Goal: Task Accomplishment & Management: Manage account settings

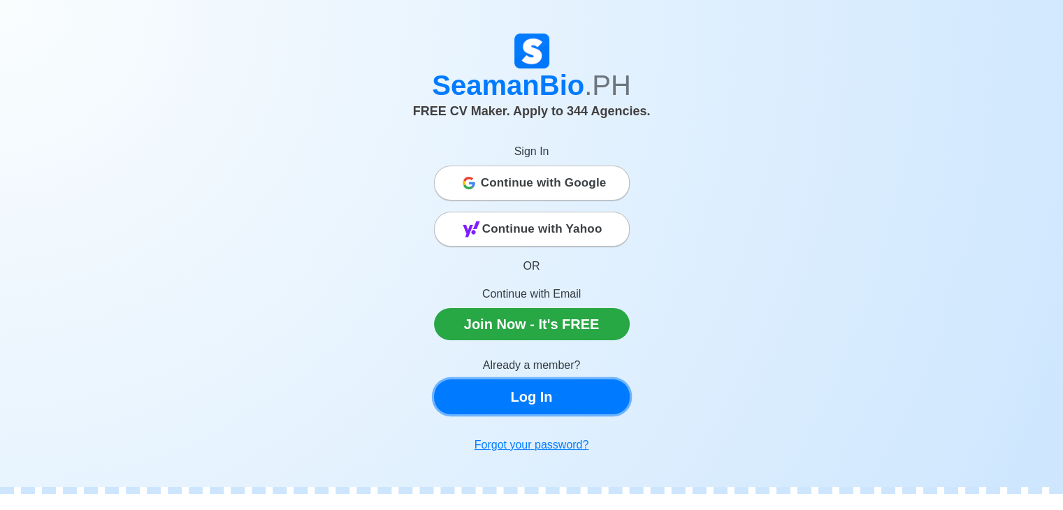
click at [553, 397] on link "Log In" at bounding box center [532, 397] width 196 height 35
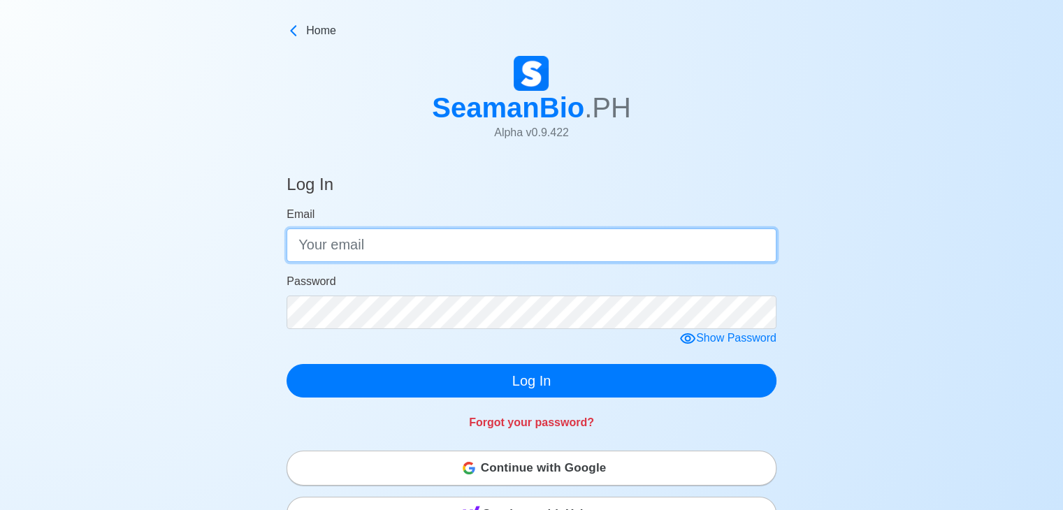
type input "[EMAIL_ADDRESS][DOMAIN_NAME]"
click at [559, 244] on input "[EMAIL_ADDRESS][DOMAIN_NAME]" at bounding box center [532, 246] width 490 height 34
type input "[PERSON_NAME][EMAIL_ADDRESS][DOMAIN_NAME]"
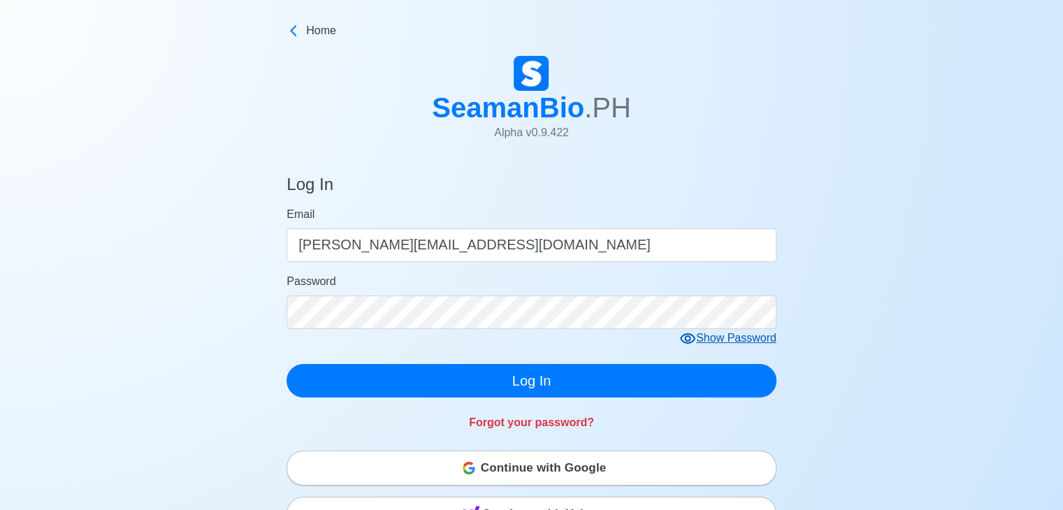
click at [734, 340] on div "Show Password" at bounding box center [728, 338] width 97 height 17
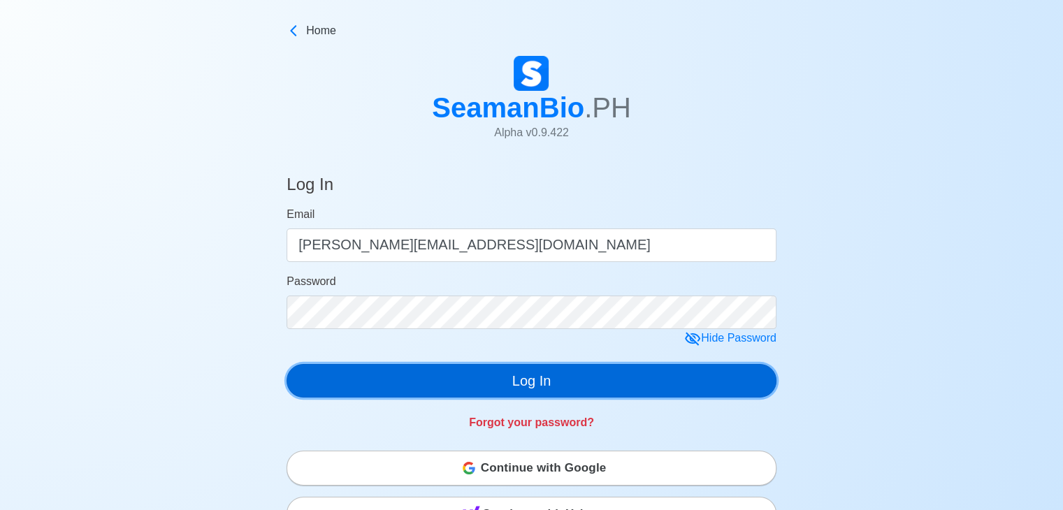
click at [560, 378] on button "Log In" at bounding box center [532, 381] width 490 height 34
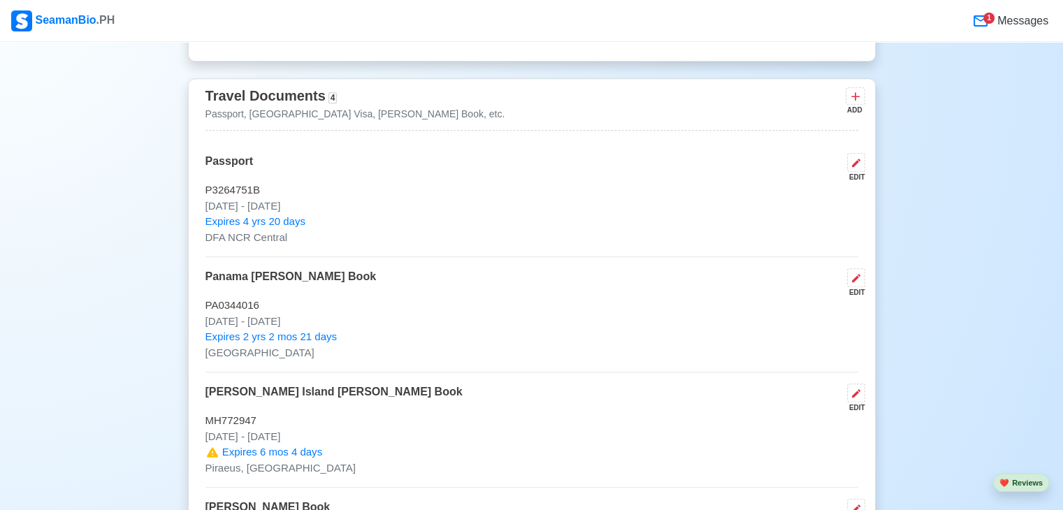
scroll to position [839, 0]
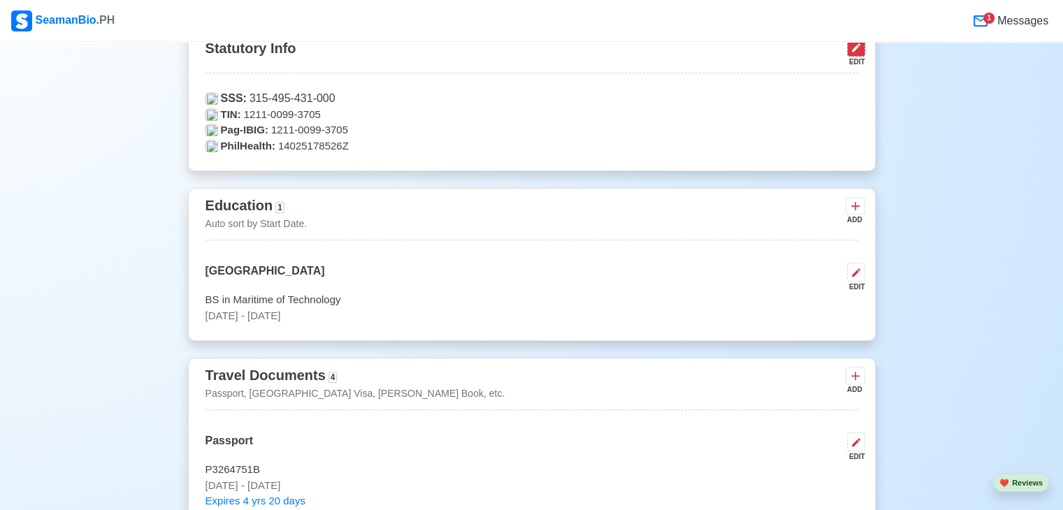
click at [854, 50] on icon at bounding box center [856, 47] width 8 height 8
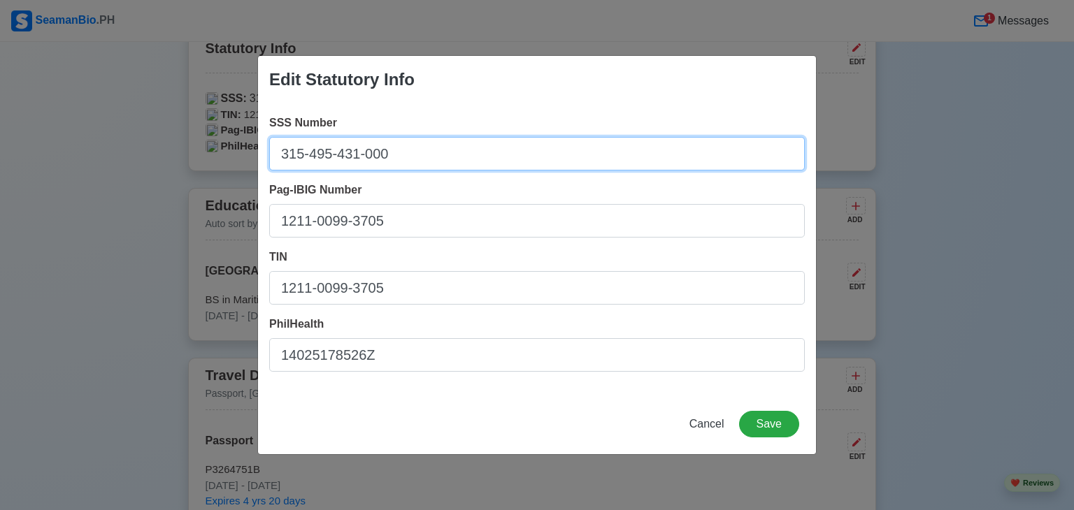
click at [415, 148] on input "315-495-431-000" at bounding box center [537, 154] width 536 height 34
type input "3"
type input "[PHONE_NUMBER]"
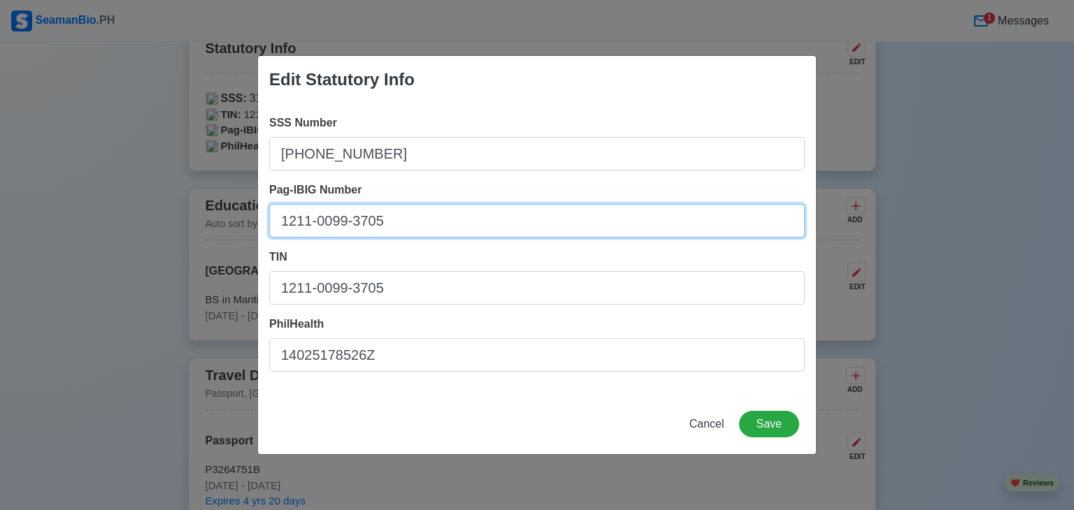
click at [412, 222] on input "1211-0099-3705" at bounding box center [537, 221] width 536 height 34
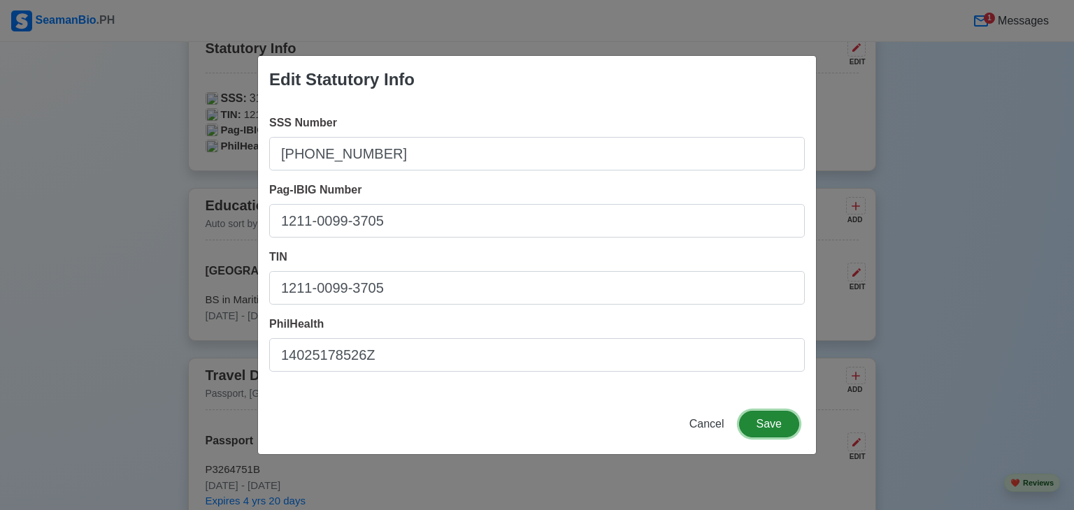
click at [787, 429] on button "Save" at bounding box center [769, 424] width 60 height 27
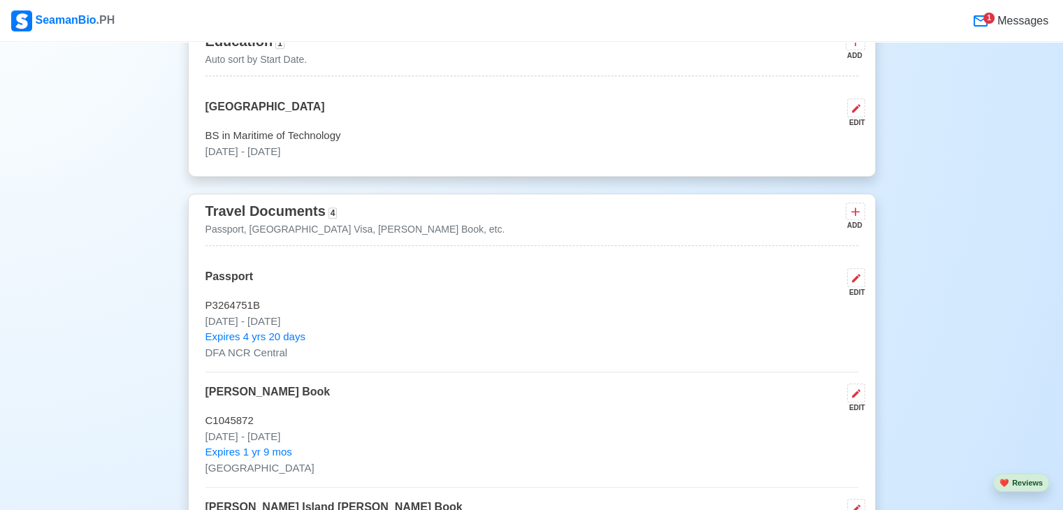
scroll to position [979, 0]
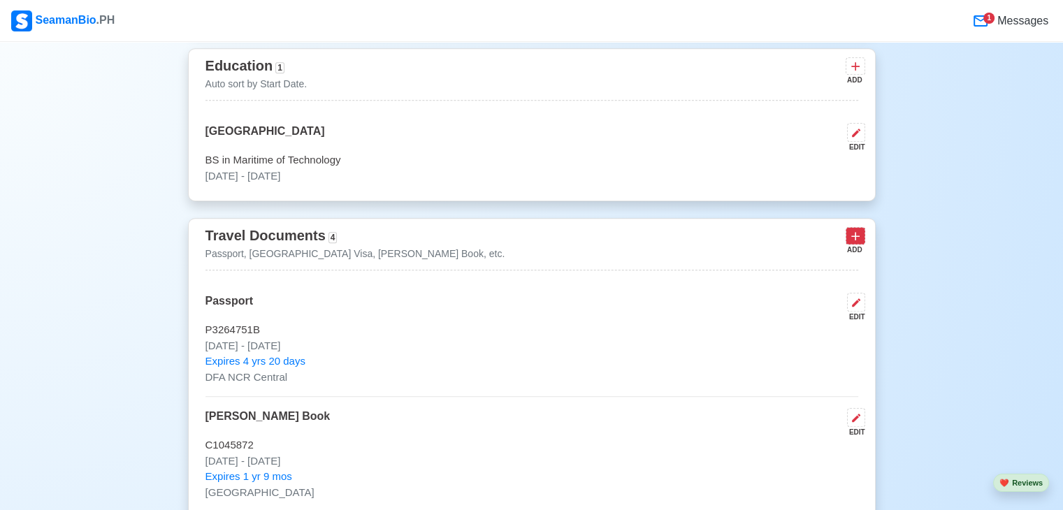
click at [861, 236] on icon at bounding box center [856, 236] width 14 height 14
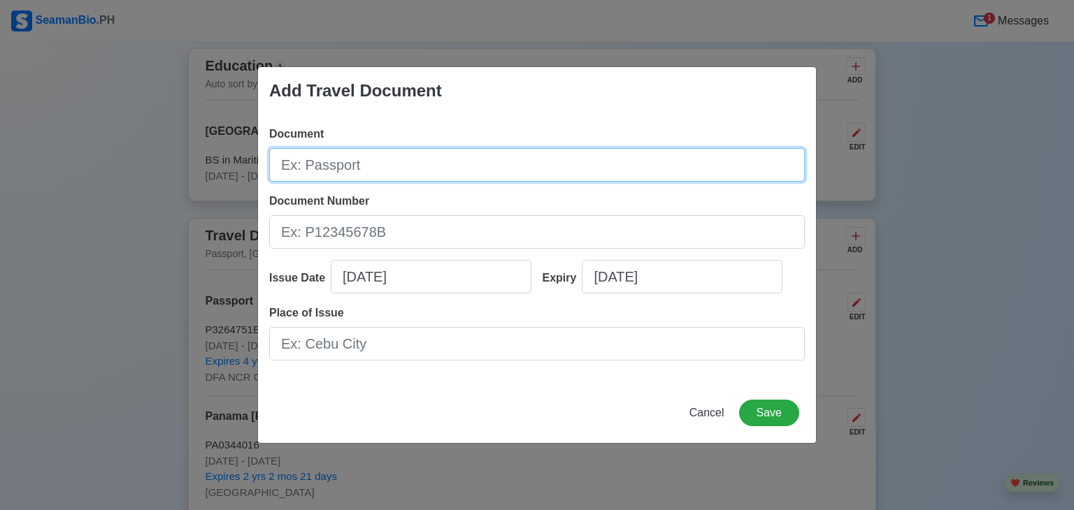
click at [400, 166] on input "Document" at bounding box center [537, 165] width 536 height 34
type input "[PERSON_NAME] Identity Document"
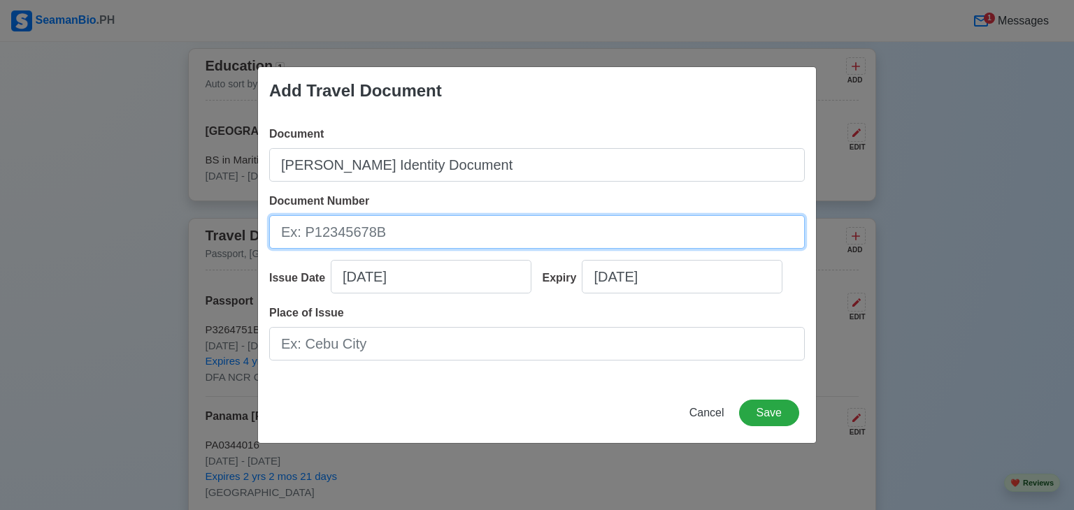
click at [394, 233] on input "Document Number" at bounding box center [537, 232] width 536 height 34
type input "210022375"
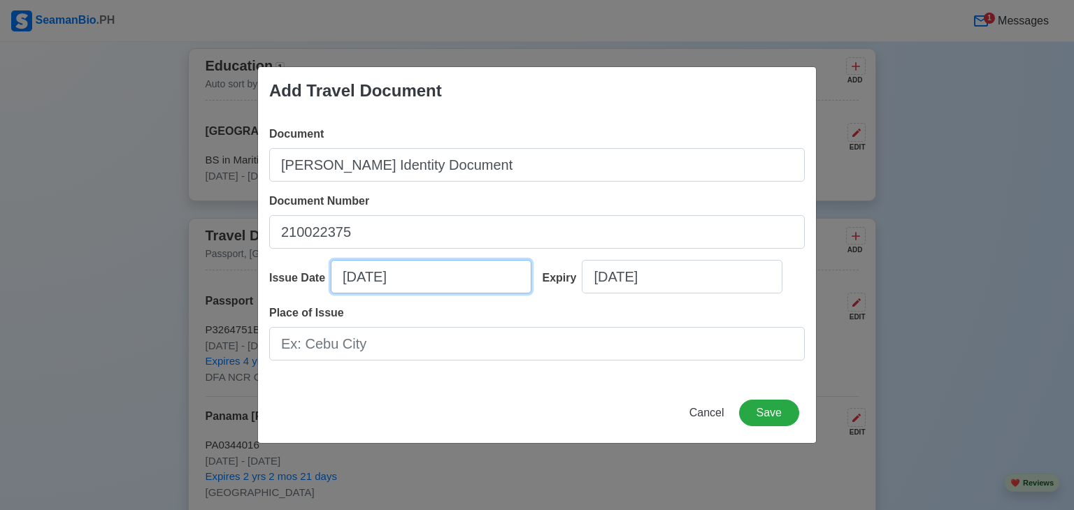
click at [411, 280] on input "[DATE]" at bounding box center [431, 277] width 201 height 34
select select "****"
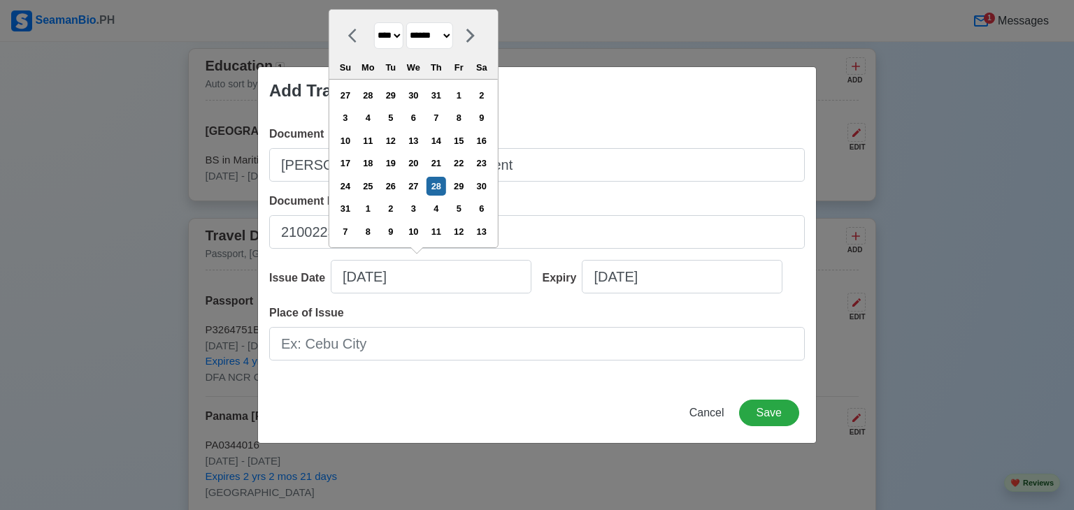
click at [453, 34] on select "******* ******** ***** ***** *** **** **** ****** ********* ******* ******** **…" at bounding box center [429, 35] width 47 height 27
select select "***"
click at [411, 45] on select "******* ******** ***** ***** *** **** **** ****** ********* ******* ******** **…" at bounding box center [429, 35] width 47 height 27
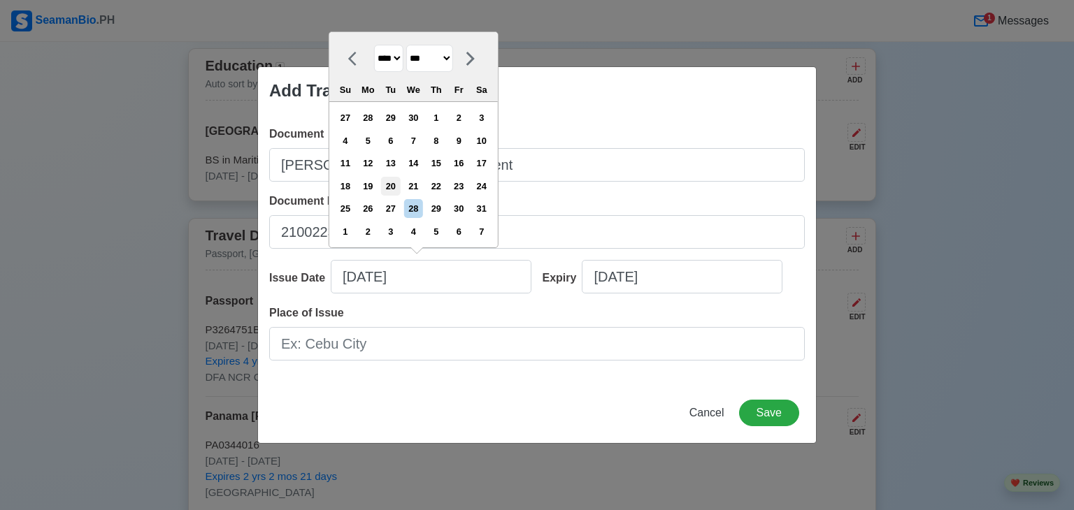
click at [399, 189] on div "20" at bounding box center [390, 186] width 19 height 19
type input "[DATE]"
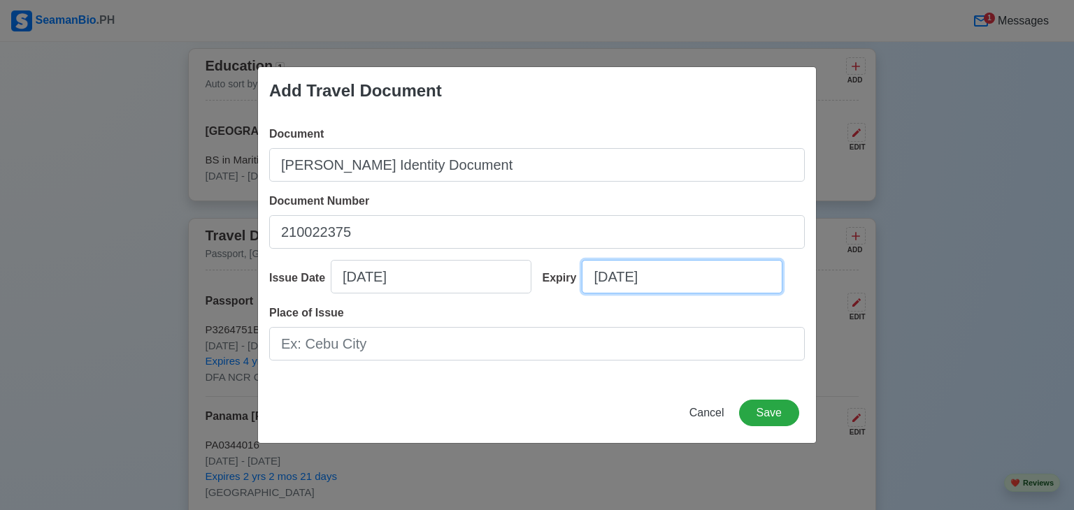
click at [644, 278] on input "[DATE]" at bounding box center [682, 277] width 201 height 34
select select "****"
select select "******"
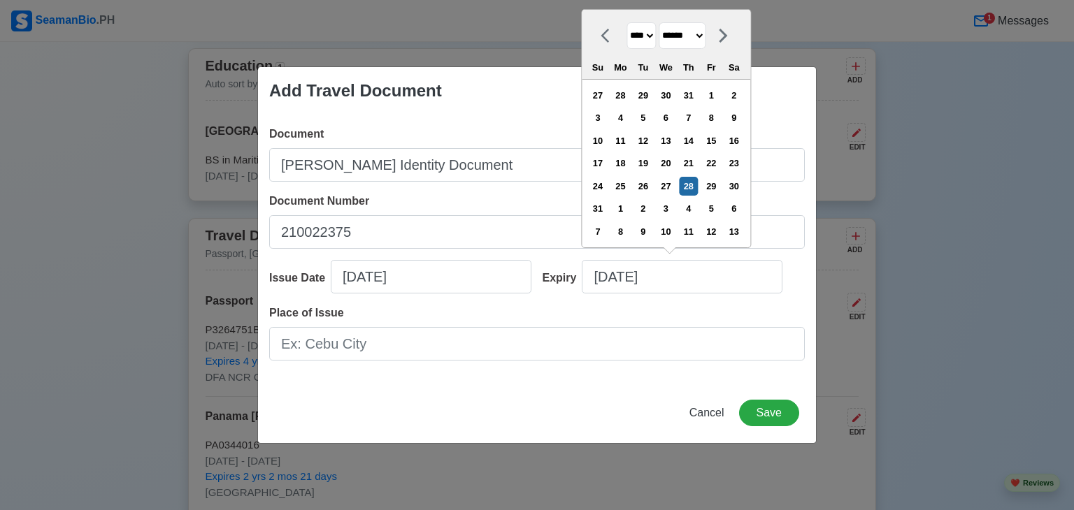
click at [652, 38] on select "**** **** **** **** **** **** **** **** **** **** **** **** **** **** **** ****…" at bounding box center [640, 35] width 29 height 27
select select "****"
click at [626, 45] on select "**** **** **** **** **** **** **** **** **** **** **** **** **** **** **** ****…" at bounding box center [640, 35] width 29 height 27
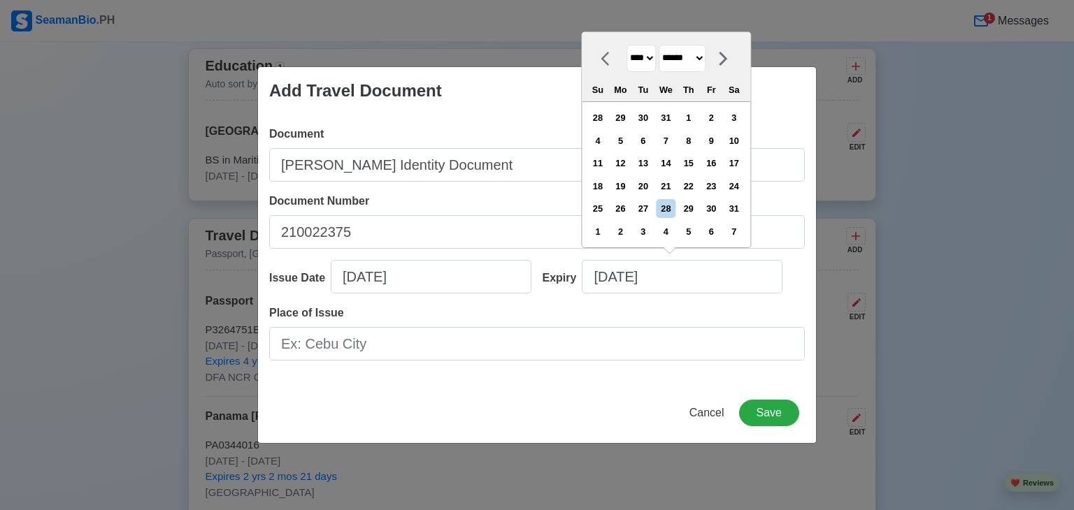
click at [703, 61] on select "******* ******** ***** ***** *** **** **** ****** ********* ******* ******** **…" at bounding box center [682, 58] width 47 height 27
select select "***"
click at [663, 45] on select "******* ******** ***** ***** *** **** **** ****** ********* ******* ******** **…" at bounding box center [682, 58] width 47 height 27
click at [605, 139] on div "5" at bounding box center [597, 140] width 19 height 19
type input "[DATE]"
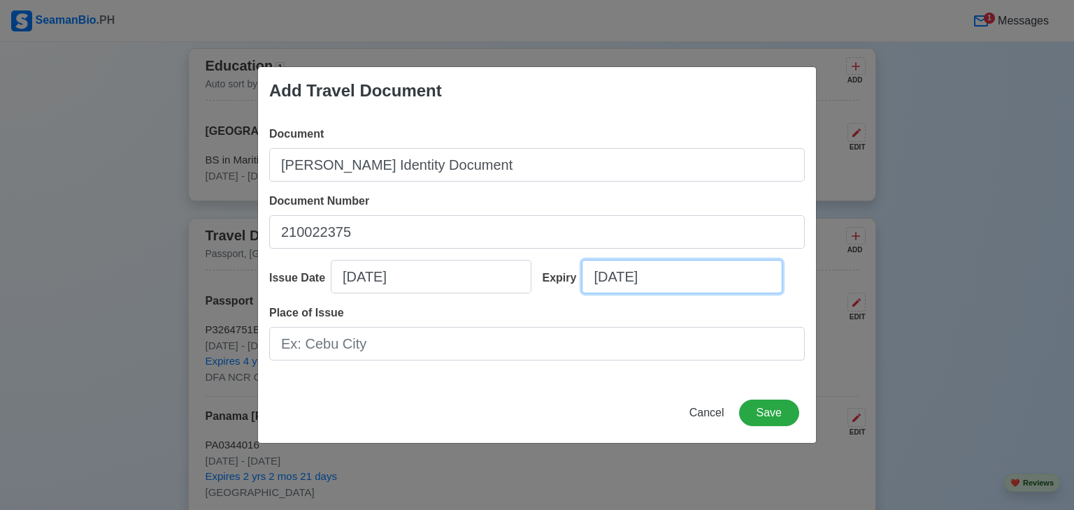
click at [626, 280] on input "[DATE]" at bounding box center [682, 277] width 201 height 34
select select "****"
select select "***"
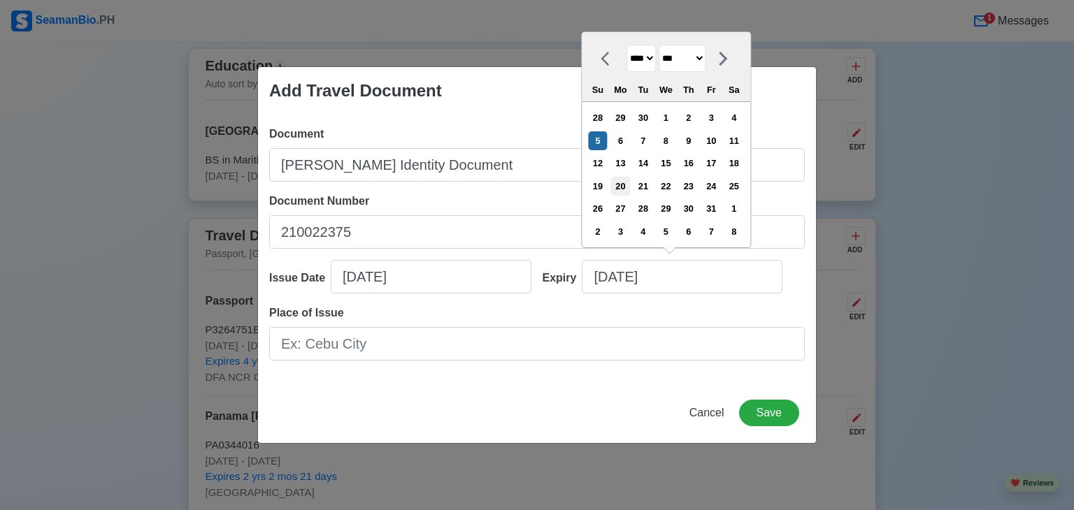
click at [624, 186] on div "20" at bounding box center [620, 186] width 19 height 19
type input "[DATE]"
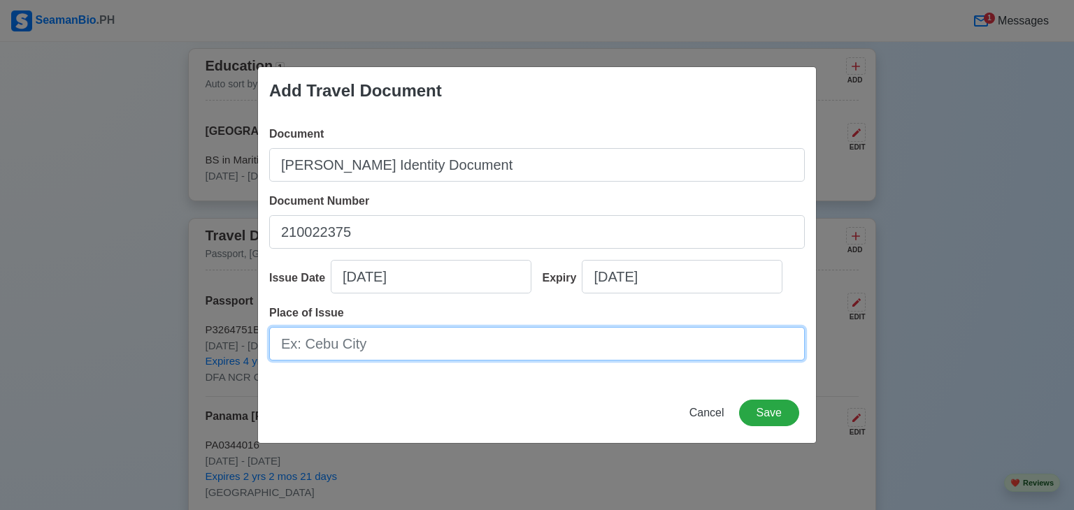
click at [473, 349] on input "Place of Issue" at bounding box center [537, 344] width 536 height 34
type input "c"
type input "[GEOGRAPHIC_DATA]"
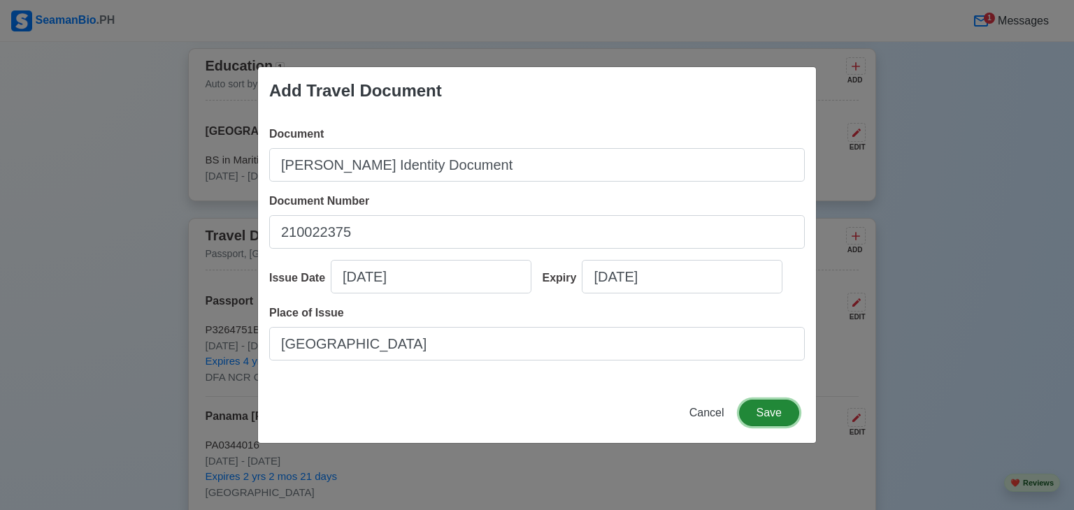
click at [769, 411] on button "Save" at bounding box center [769, 413] width 60 height 27
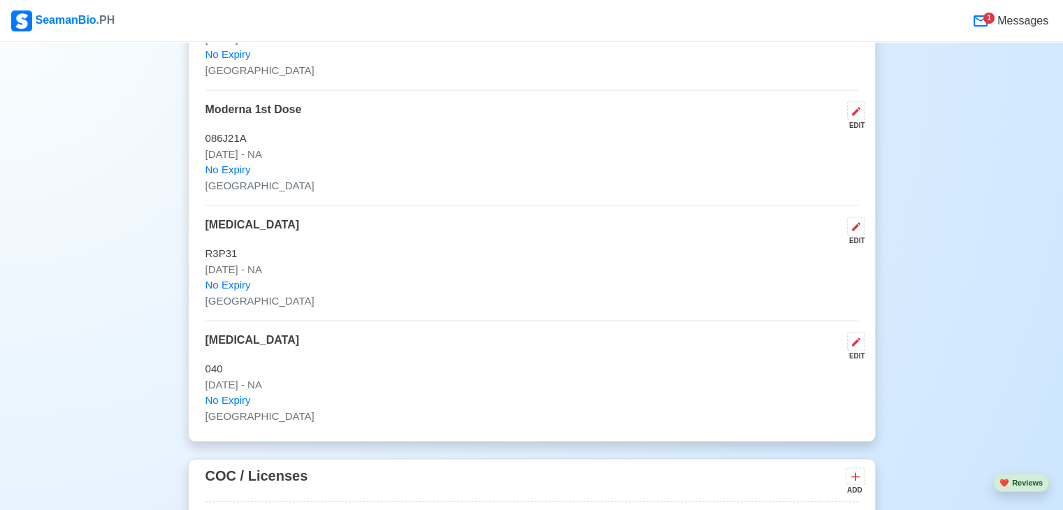
scroll to position [2097, 0]
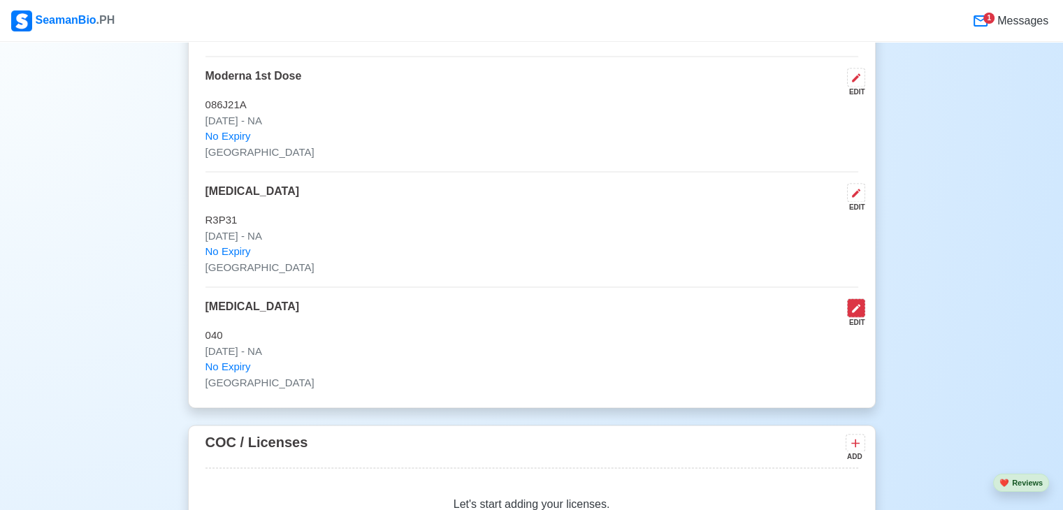
click at [861, 303] on icon at bounding box center [856, 308] width 11 height 11
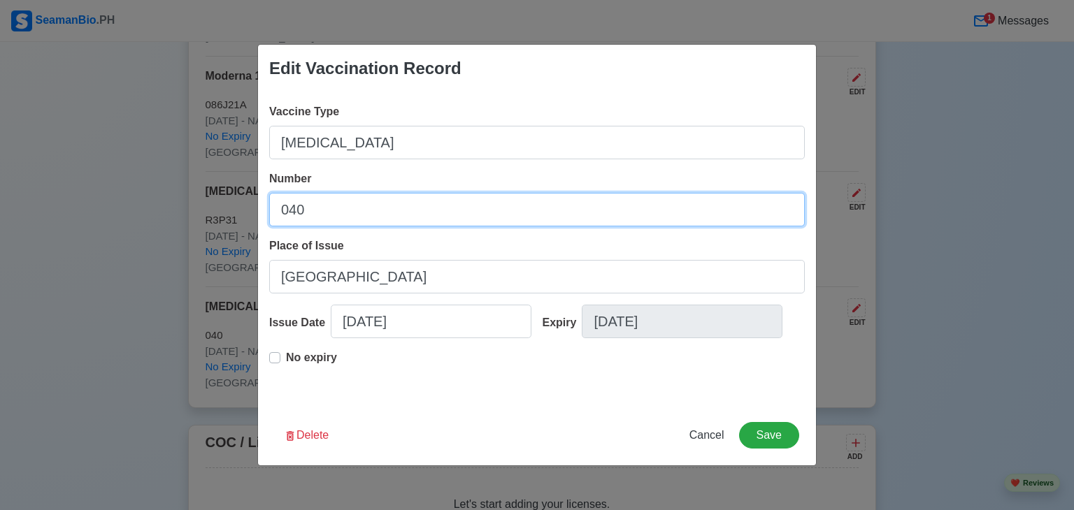
click at [372, 212] on input "040" at bounding box center [537, 210] width 536 height 34
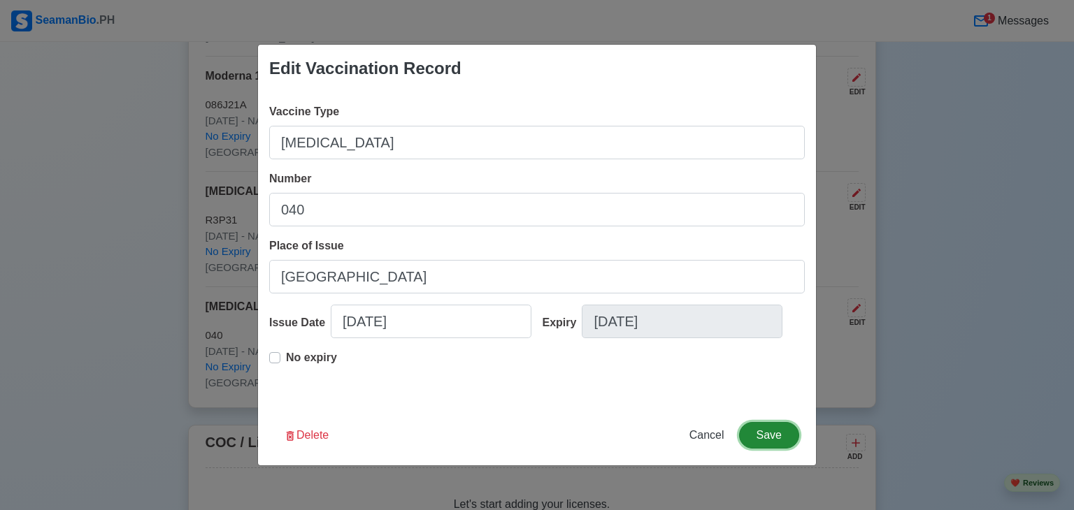
click at [780, 434] on button "Save" at bounding box center [769, 435] width 60 height 27
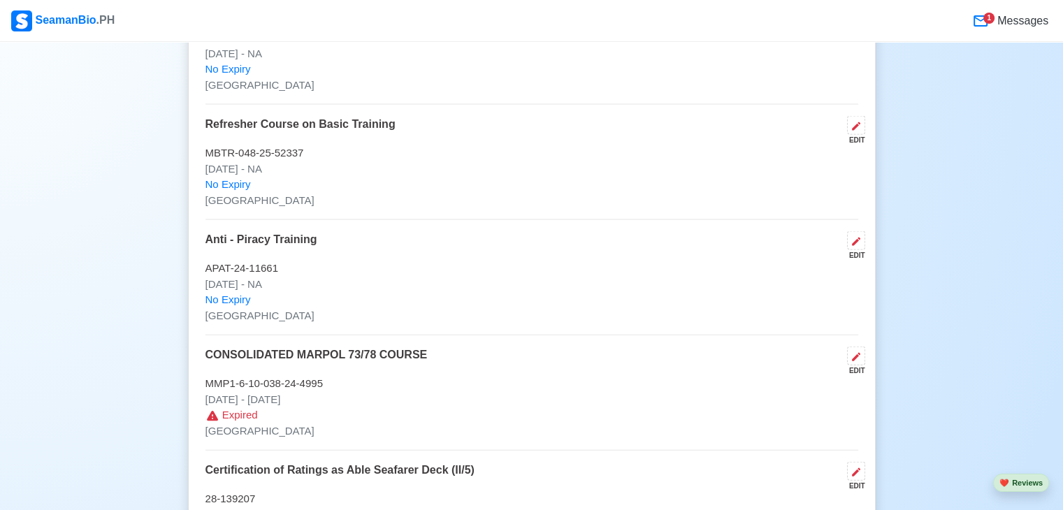
scroll to position [3064, 0]
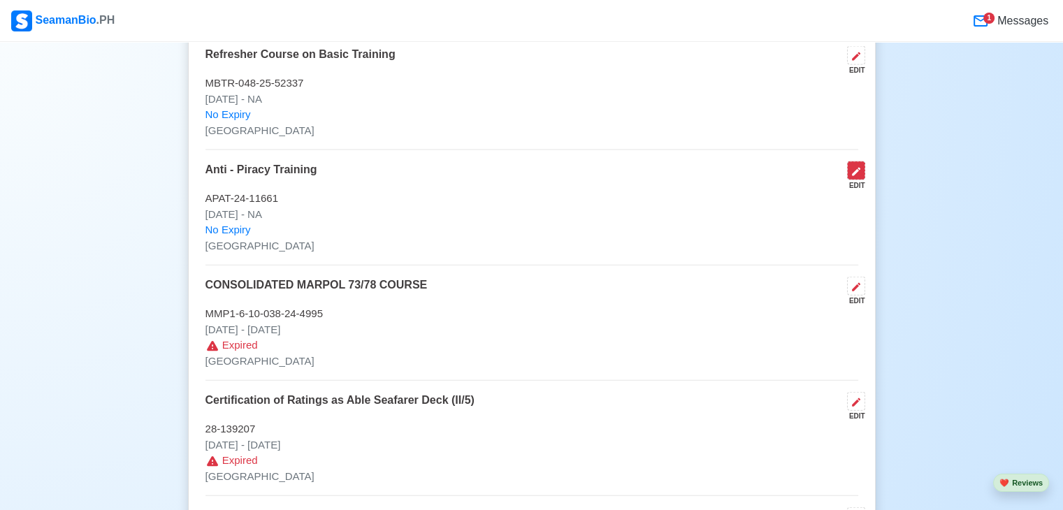
click at [859, 168] on icon at bounding box center [856, 172] width 8 height 8
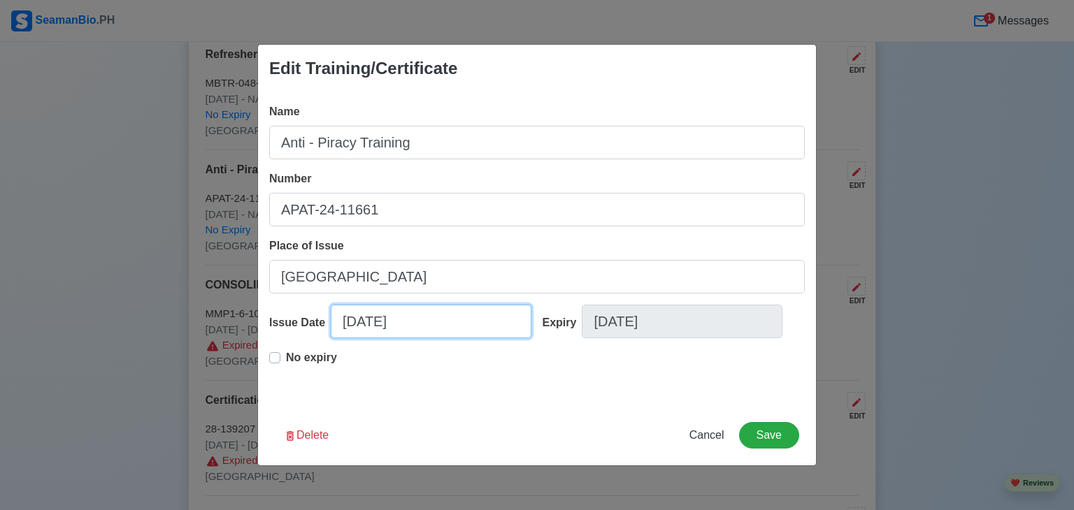
click at [429, 320] on input "[DATE]" at bounding box center [431, 322] width 201 height 34
select select "****"
select select "***"
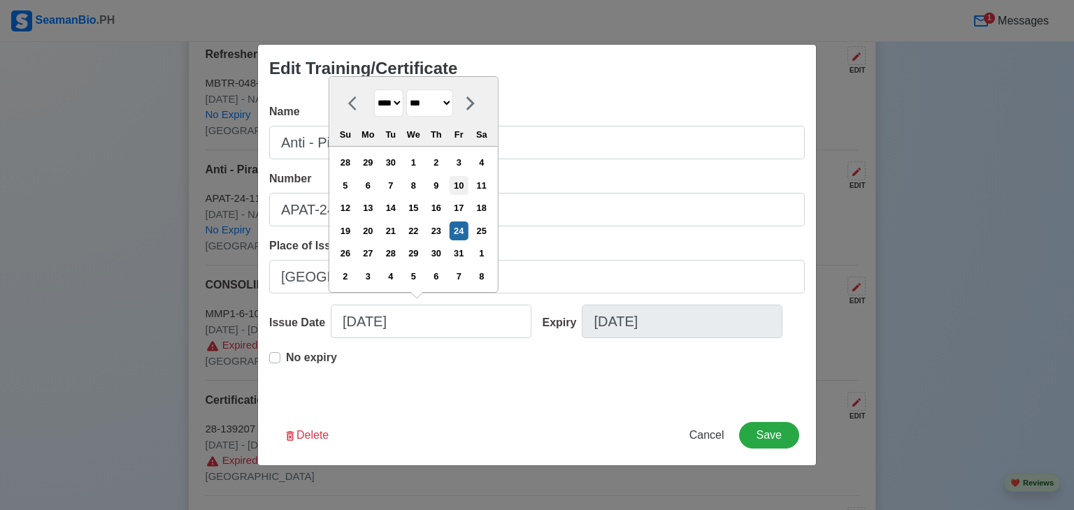
click at [467, 185] on div "10" at bounding box center [459, 185] width 19 height 19
type input "[DATE]"
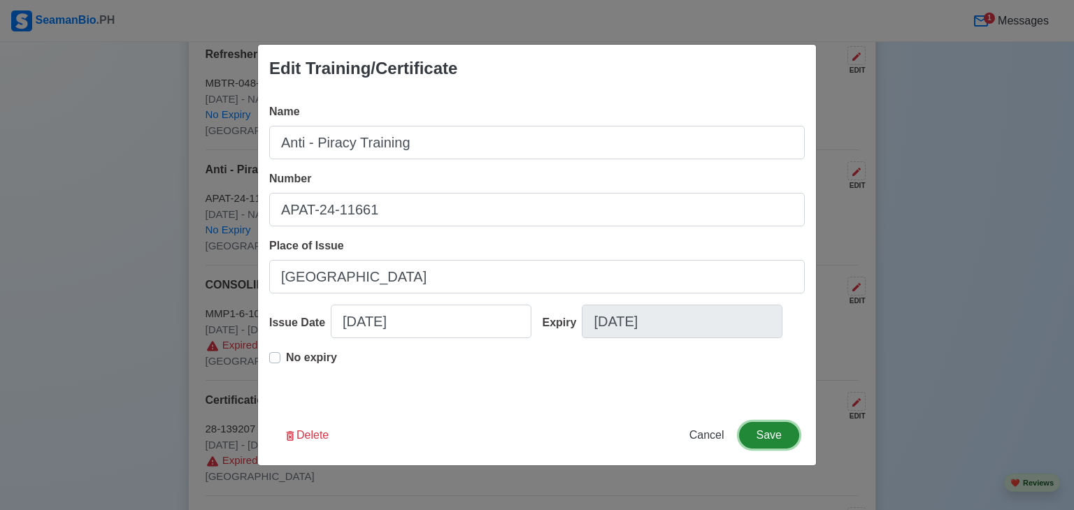
click at [756, 431] on button "Save" at bounding box center [769, 435] width 60 height 27
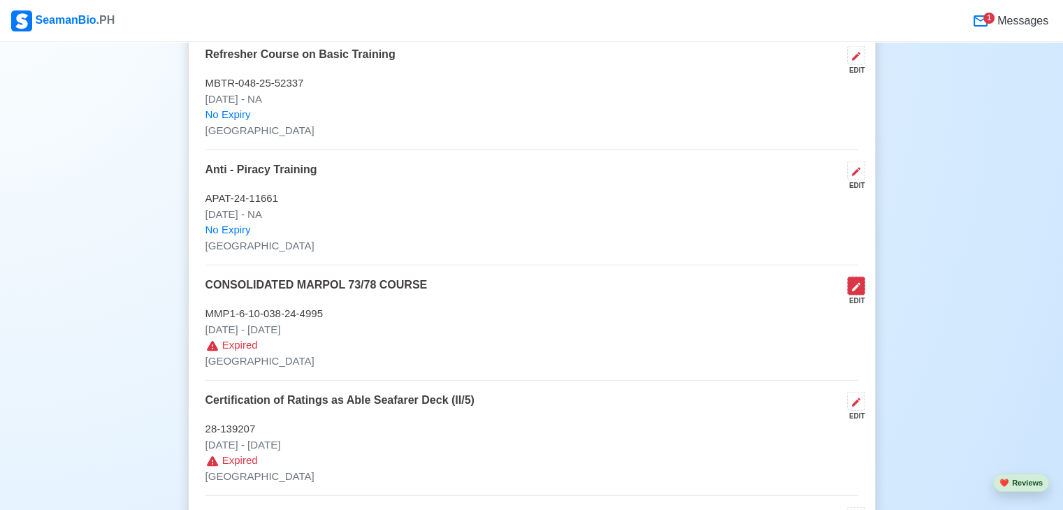
click at [860, 282] on icon at bounding box center [856, 287] width 11 height 11
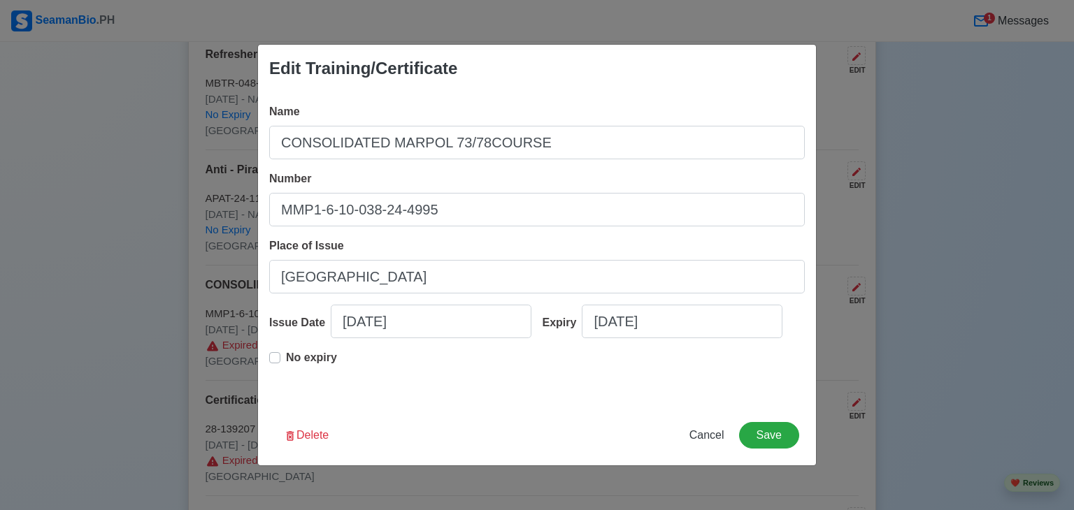
click at [297, 361] on p "No expiry" at bounding box center [311, 358] width 51 height 17
type input "CONSOLIDATED MARPOL 73/78COURSE"
type input "[DATE]"
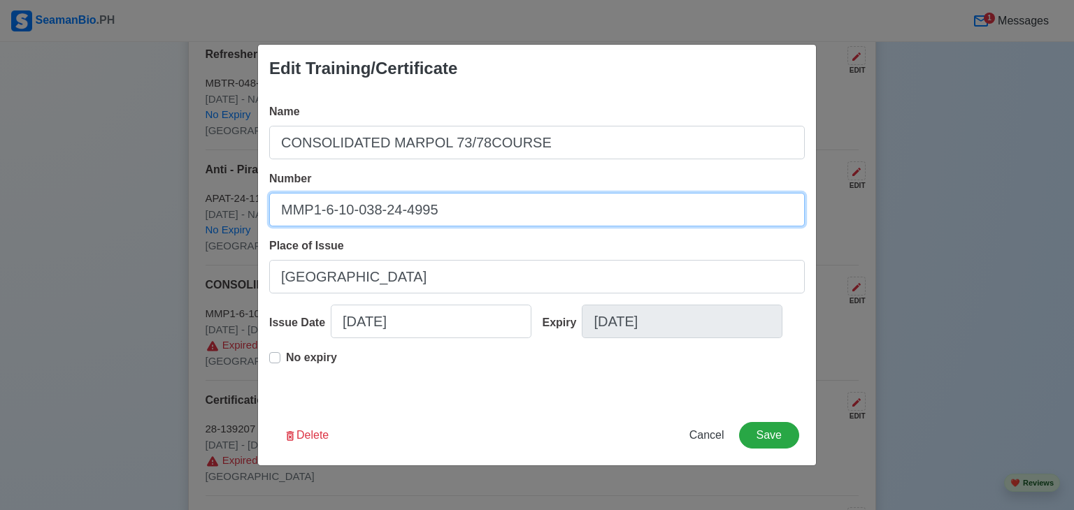
click at [355, 209] on input "MMP1-6-10-038-24-4995" at bounding box center [537, 210] width 536 height 34
type input "MMP1-6-1-038-24-4995"
type input "CONSOLIDATED MARPOL 73/78COURSE"
type input "MMP1-6--038-24-4995"
type input "CONSOLIDATED MARPOL 73/78COURSE"
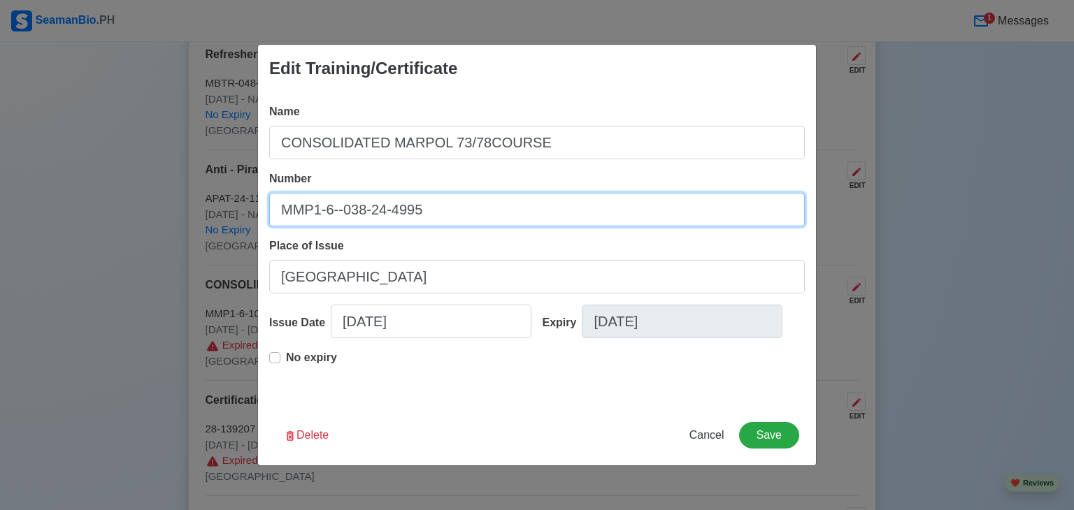
type input "MMP1-6-o-038-24-4995"
type input "CONSOLIDATED MARPOL 73/78COURSE"
type input "MMP1-6--038-24-4995"
type input "CONSOLIDATED MARPOL 73/78COURSE"
type input "MMP1-6-O-038-24-4995"
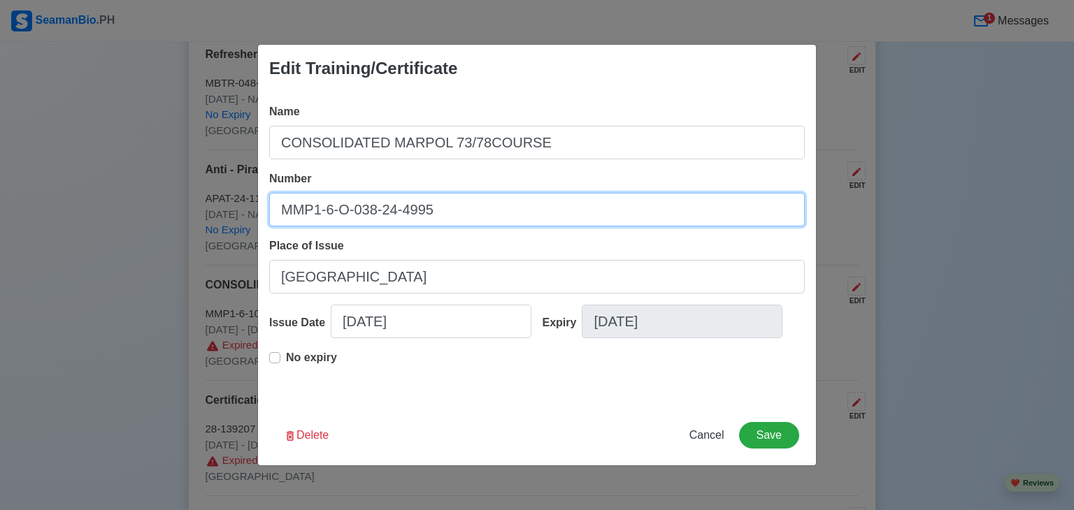
type input "CONSOLIDATED MARPOL 73/78COURSE"
type input "MMP1-6--038-24-4995"
type input "CONSOLIDATED MARPOL 73/78COURSE"
type input "MMP1-6-I-038-24-4995"
type input "CONSOLIDATED MARPOL 73/78COURSE"
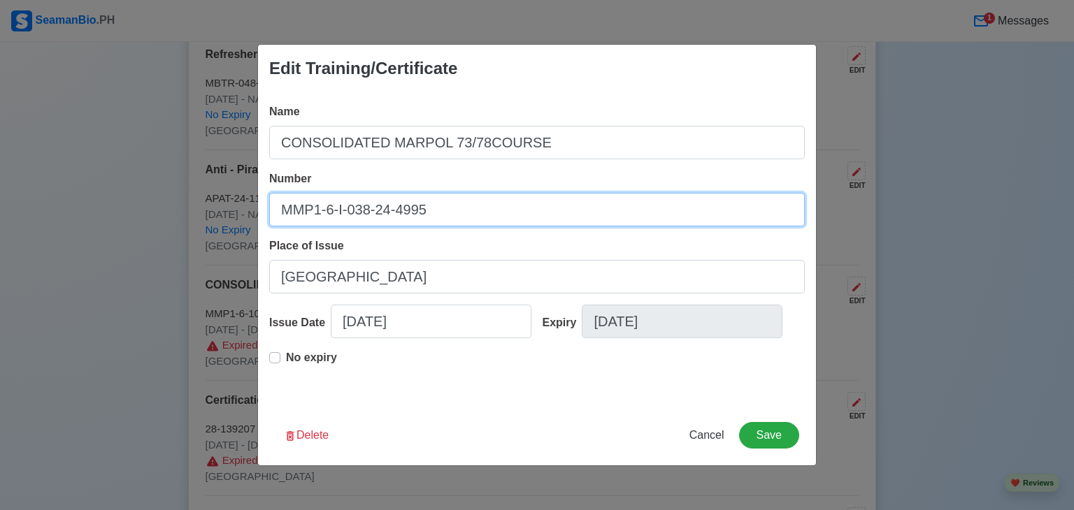
type input "MMP1-6-I--038-24-4995"
type input "CONSOLIDATED MARPOL 73/78COURSE"
type input "MMP1-6-I-O-038-24-4995"
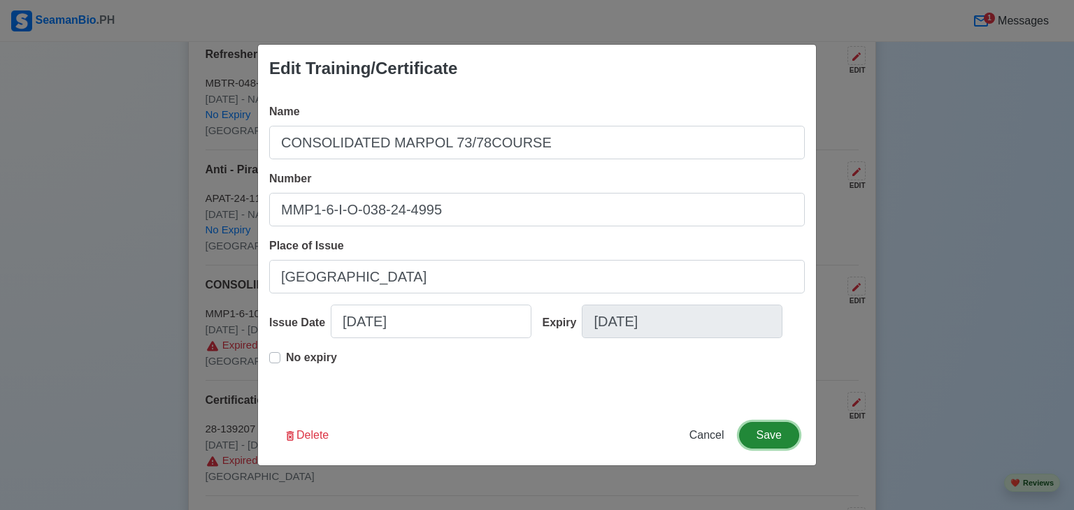
click at [781, 434] on button "Save" at bounding box center [769, 435] width 60 height 27
type input "CONSOLIDATED MARPOL 73/78COURSE"
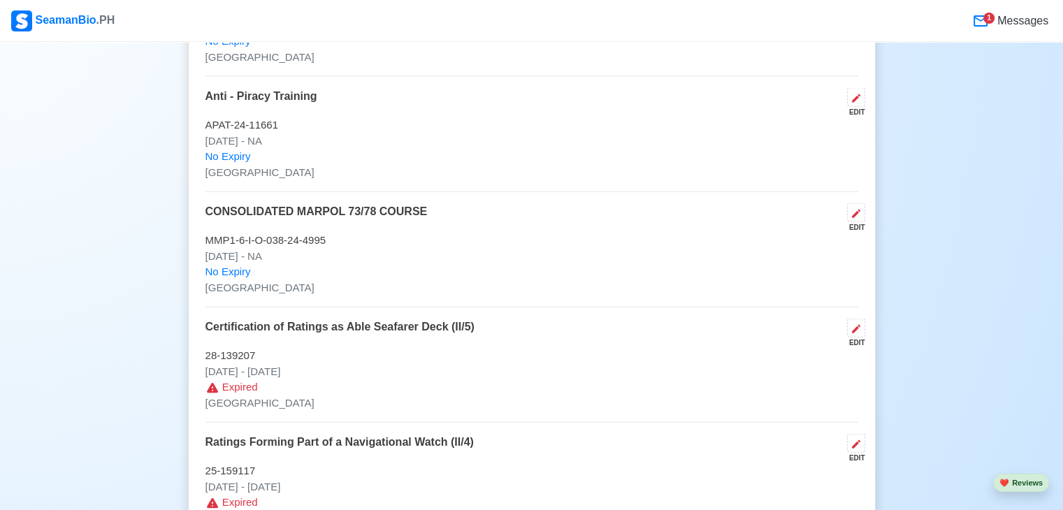
scroll to position [3204, 0]
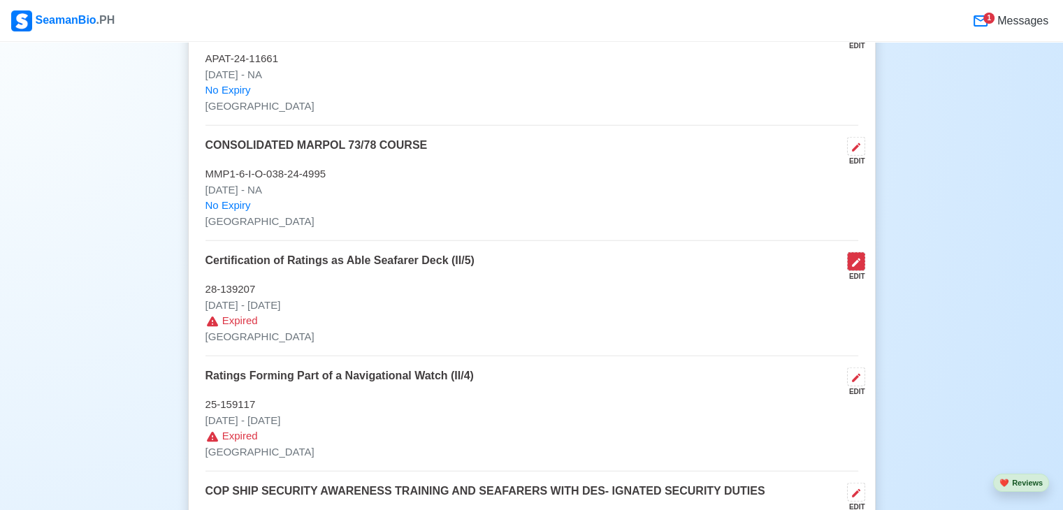
click at [859, 259] on icon at bounding box center [856, 263] width 8 height 8
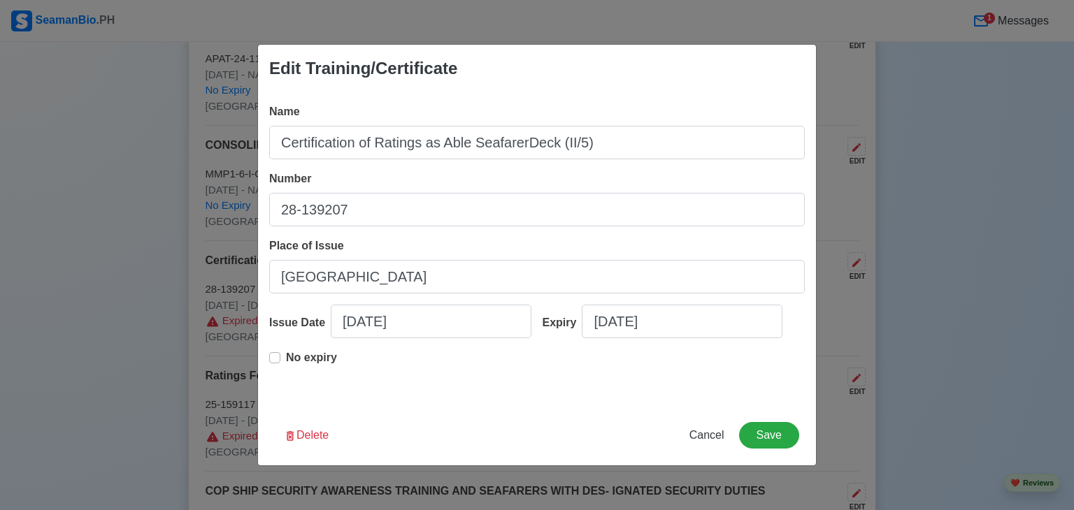
click at [309, 357] on p "No expiry" at bounding box center [311, 358] width 51 height 17
type input "Certification of Ratings as Able SeafarerDeck (II/5)"
type input "[DATE]"
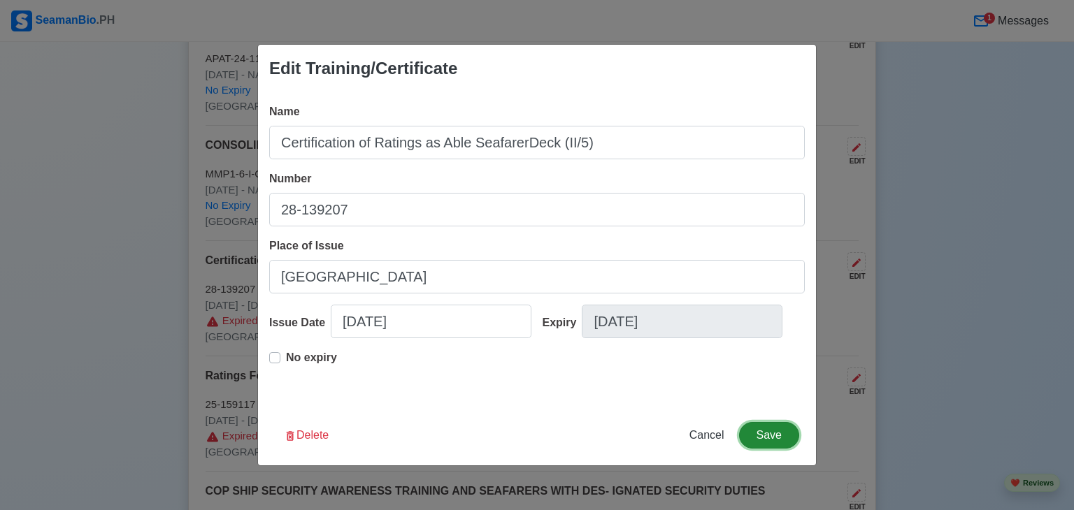
click at [782, 434] on button "Save" at bounding box center [769, 435] width 60 height 27
type input "Certification of Ratings as Able SeafarerDeck (II/5)"
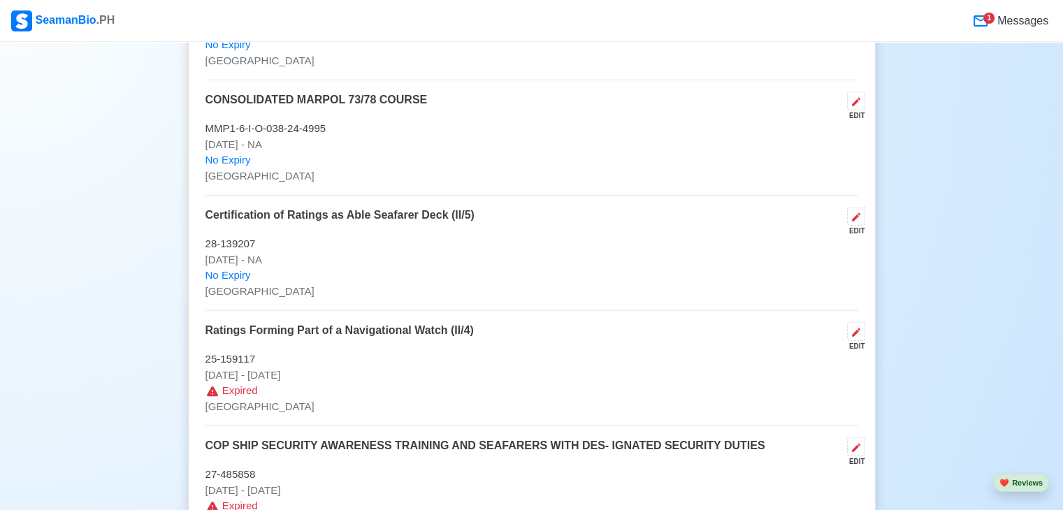
scroll to position [3274, 0]
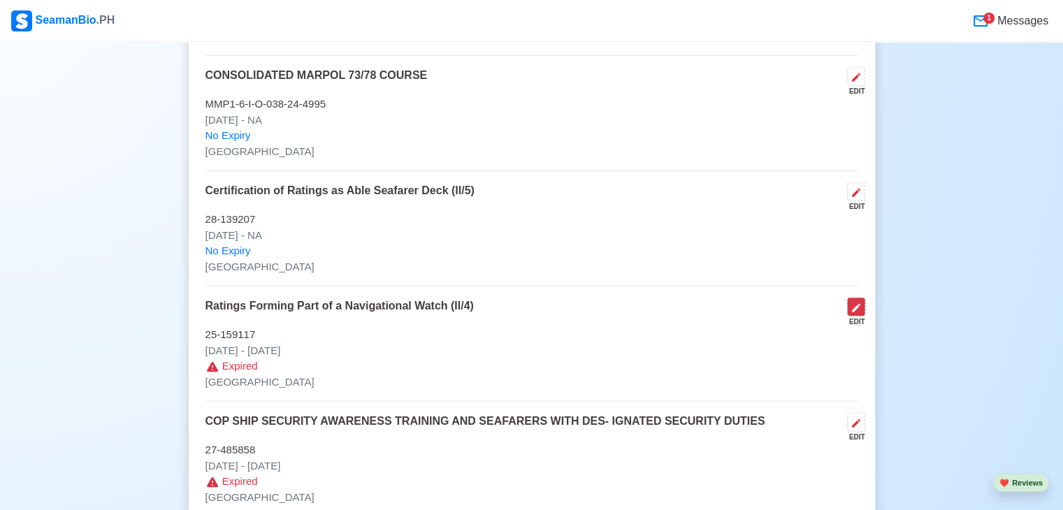
click at [857, 298] on button at bounding box center [856, 307] width 18 height 19
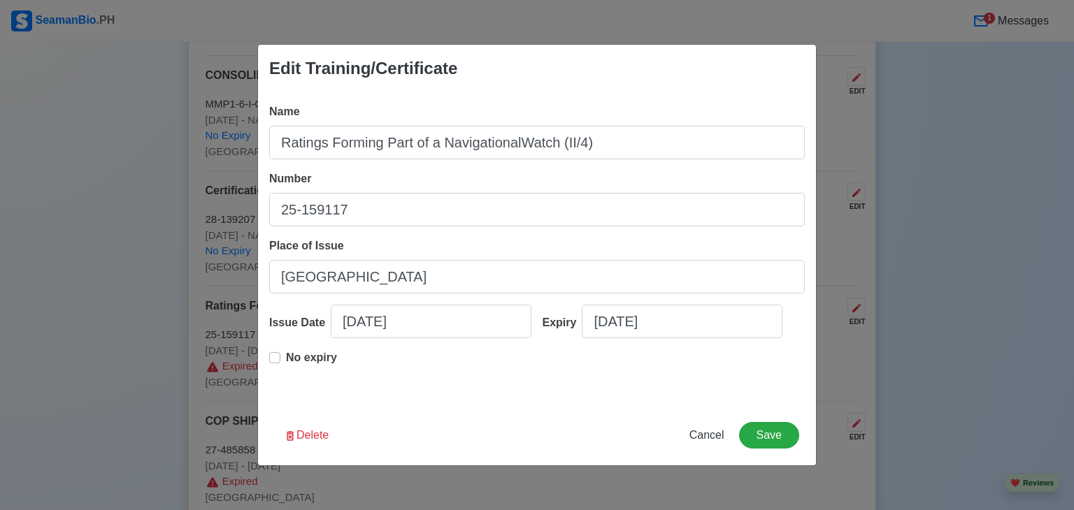
click at [315, 363] on p "No expiry" at bounding box center [311, 358] width 51 height 17
type input "Ratings Forming Part of a NavigationalWatch (II/4)"
type input "[DATE]"
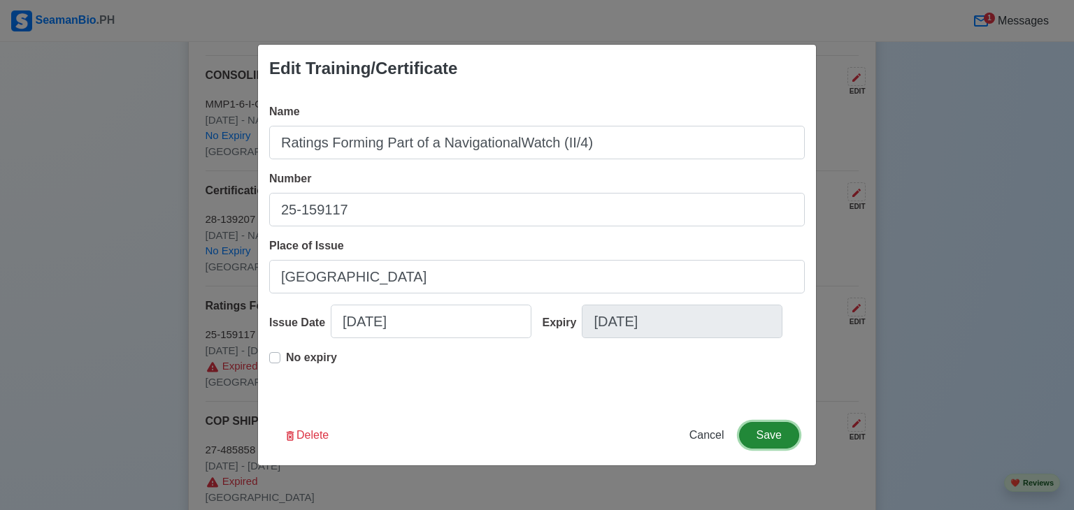
click at [761, 440] on button "Save" at bounding box center [769, 435] width 60 height 27
type input "Ratings Forming Part of a NavigationalWatch (II/4)"
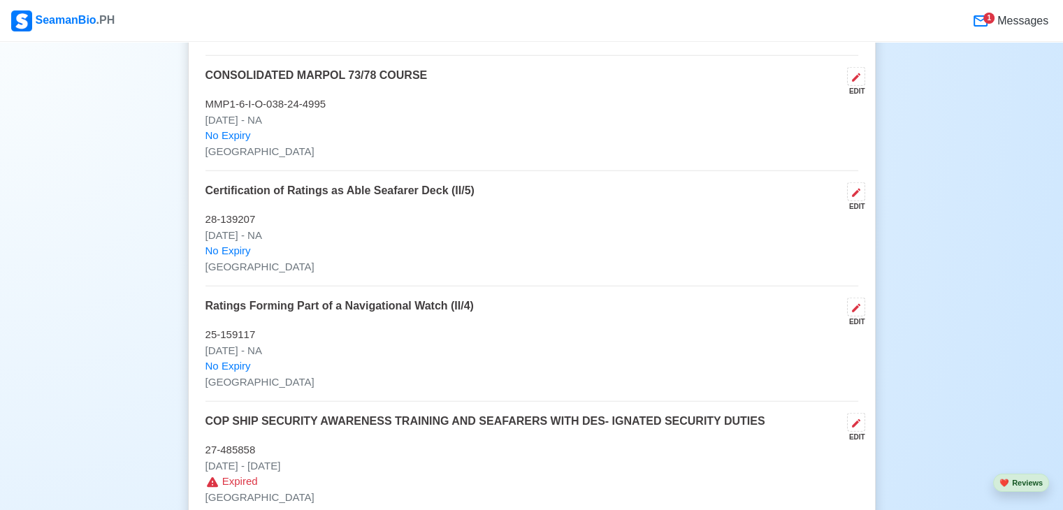
scroll to position [3344, 0]
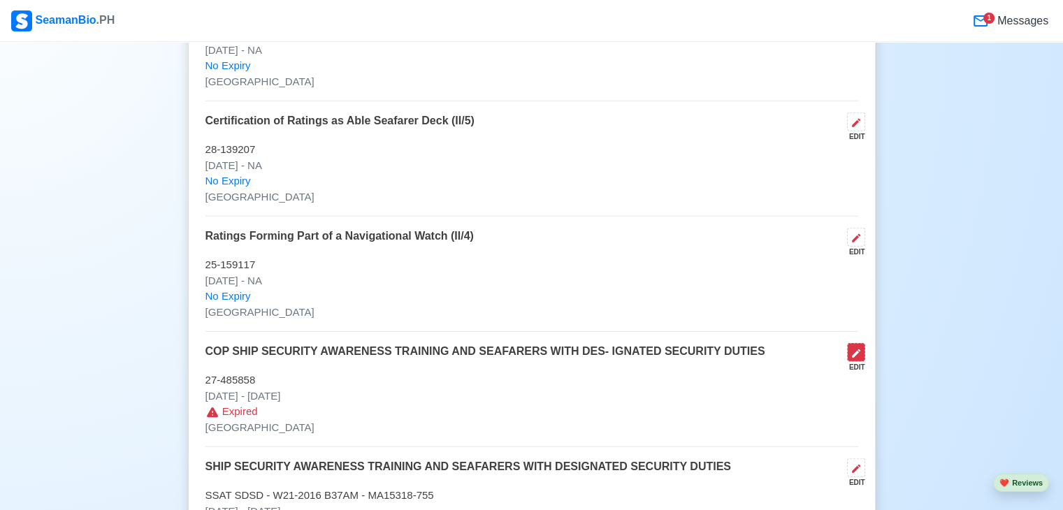
click at [863, 353] on button at bounding box center [856, 352] width 18 height 19
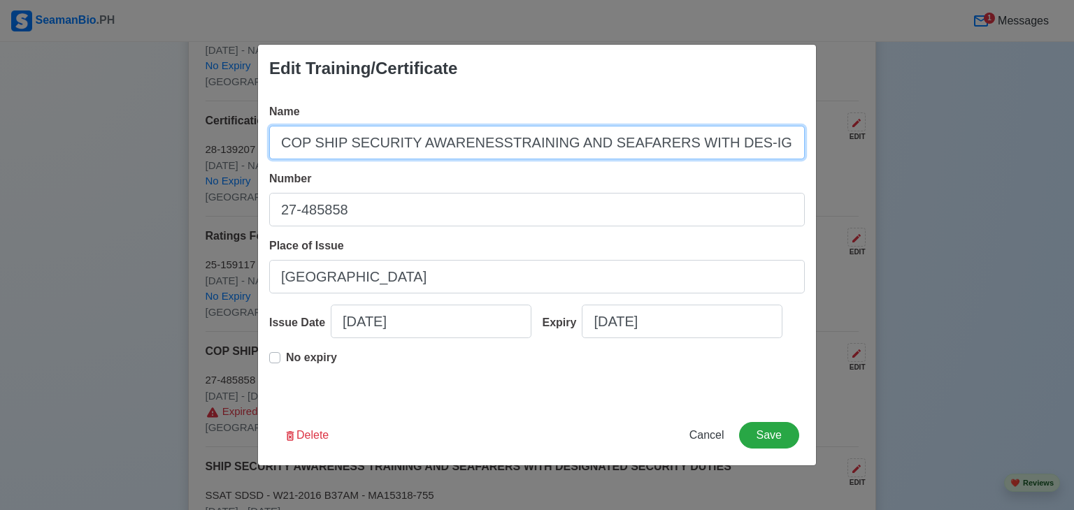
click at [726, 143] on input "COP SHIP SECURITY AWARENESSTRAINING AND SEAFARERS WITH DES-IGNATED SECURITY DUT…" at bounding box center [537, 143] width 536 height 34
type input "COP SHIP SECURITY AWARENESSTRAINING AND SEAFARERS WITH DESIGNATED SECURITY DUTI…"
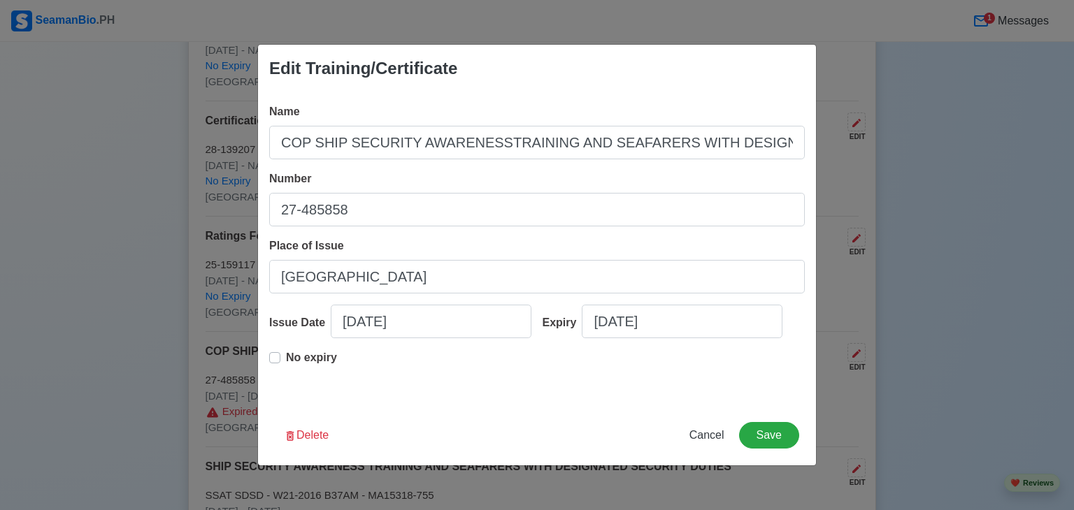
click at [310, 357] on p "No expiry" at bounding box center [311, 358] width 51 height 17
type input "[DATE]"
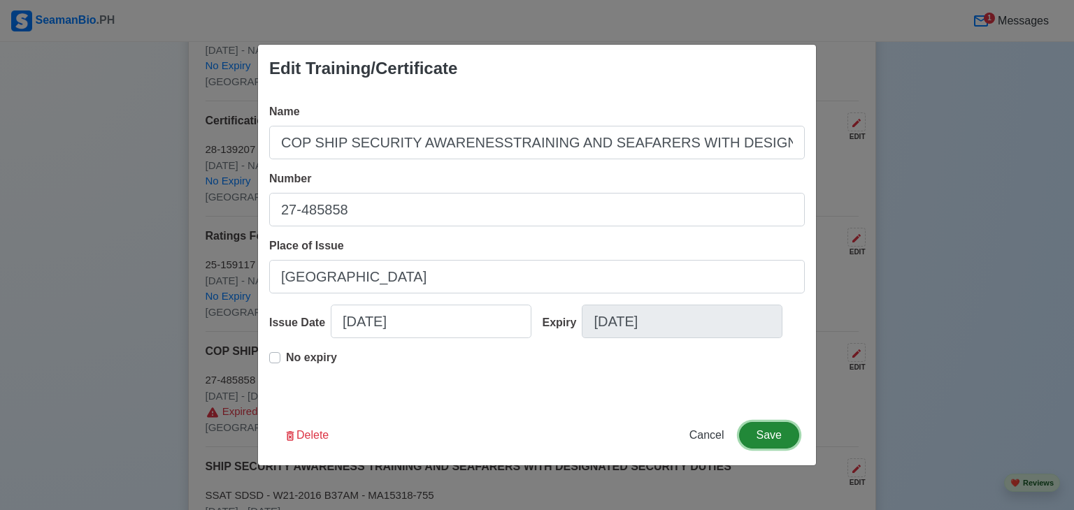
click at [773, 434] on button "Save" at bounding box center [769, 435] width 60 height 27
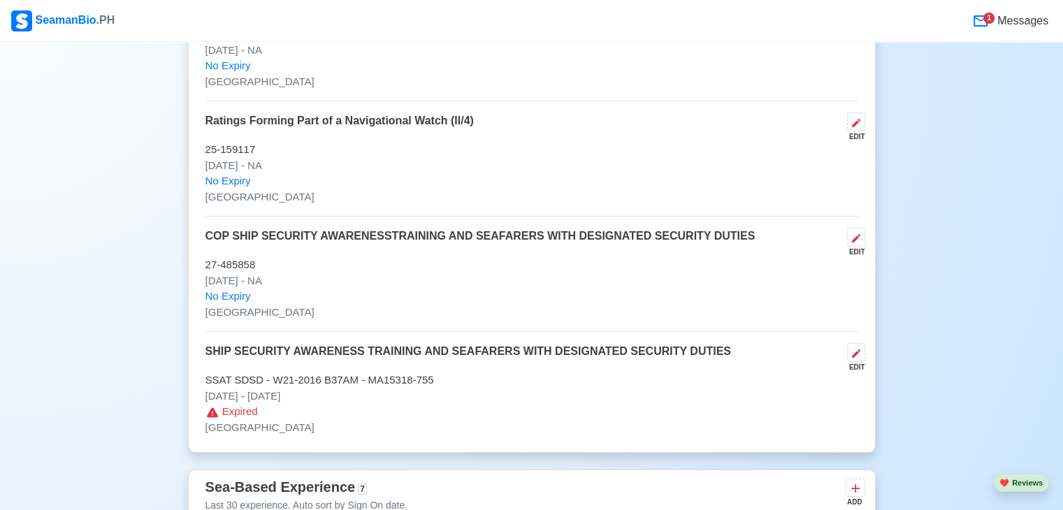
scroll to position [3484, 0]
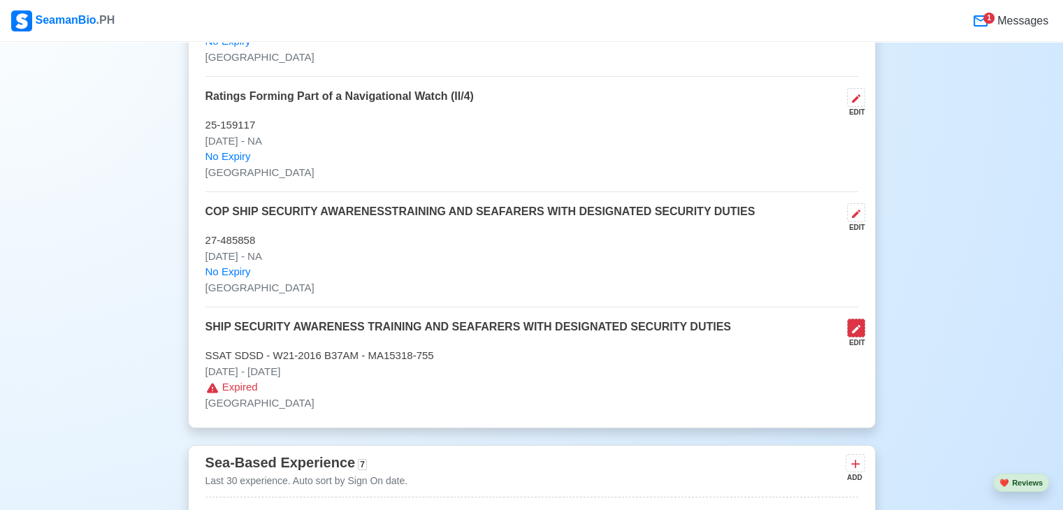
click at [856, 326] on icon at bounding box center [856, 329] width 11 height 11
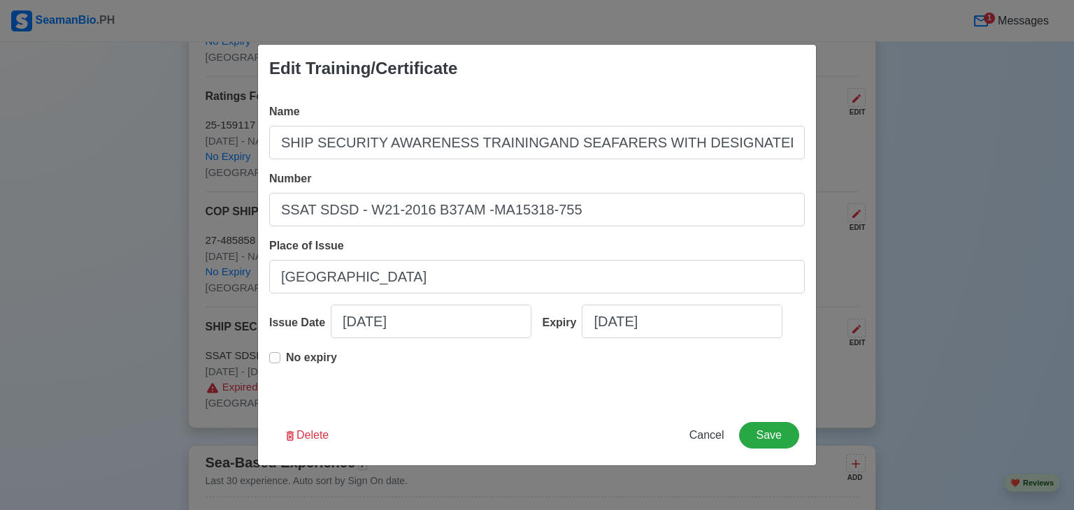
click at [310, 359] on p "No expiry" at bounding box center [311, 358] width 51 height 17
type input "SHIP SECURITY AWARENESS TRAININGAND SEAFARERS WITH DESIGNATEDSECURITY DUTIES"
type input "SSAT SDSD - W21-2016 B37AM -MA15318-755"
type input "[DATE]"
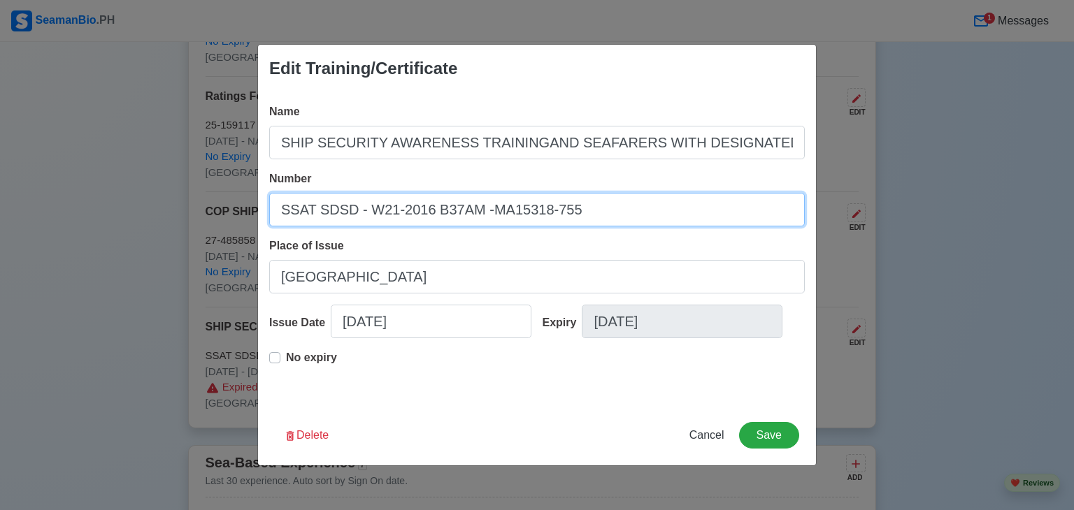
click at [318, 213] on input "SSAT SDSD - W21-2016 B37AM -MA15318-755" at bounding box center [537, 210] width 536 height 34
type input "SSATSDSD - W21-2016 B37AM -MA15318-755"
click at [350, 212] on input "SSATSDSD - W21-2016 B37AM -MA15318-755" at bounding box center [537, 210] width 536 height 34
type input "SHIP SECURITY AWARENESS TRAININGAND SEAFARERS WITH DESIGNATEDSECURITY DUTIES"
type input "SSATSDSD- W21-2016 B37AM -MA15318-755"
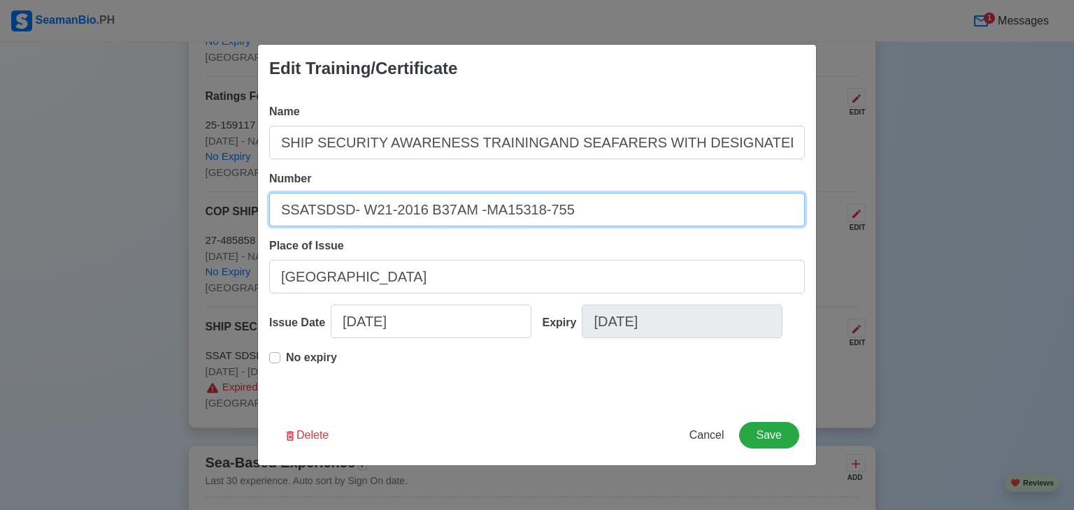
type input "SHIP SECURITY AWARENESS TRAININGAND SEAFARERS WITH DESIGNATEDSECURITY DUTIES"
type input "SSATSDSD-W21-2016 B37AM -MA15318-755"
click at [422, 211] on input "SSATSDSD-W21-2016 B37AM -MA15318-755" at bounding box center [537, 210] width 536 height 34
click at [422, 213] on input "SSATSDSD-W21-2016 B37AM -MA15318-755" at bounding box center [537, 210] width 536 height 34
type input "SHIP SECURITY AWARENESS TRAININGAND SEAFARERS WITH DESIGNATEDSECURITY DUTIES"
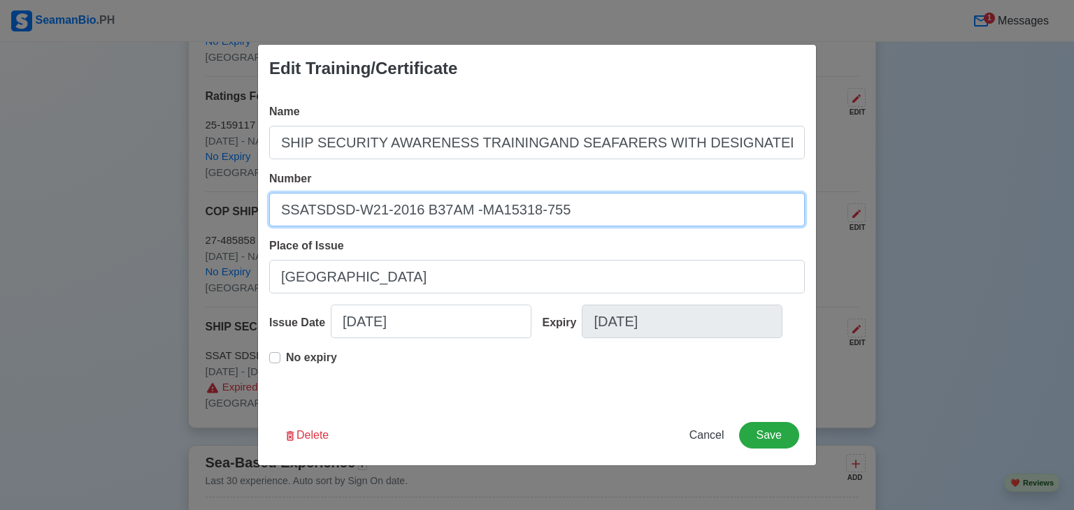
type input "SSATSDSD-W21-2016B37AM -MA15318-755"
type input "SHIP SECURITY AWARENESS TRAININGAND SEAFARERS WITH DESIGNATEDSECURITY DUTIES"
click at [470, 210] on input "SSATSDSD-W21-2016-B37AM -MA15318-755" at bounding box center [537, 210] width 536 height 34
type input "SSATSDSD-W21-2016-B37AM-MA15318-755"
type input "SHIP SECURITY AWARENESS TRAININGAND SEAFARERS WITH DESIGNATEDSECURITY DUTIES"
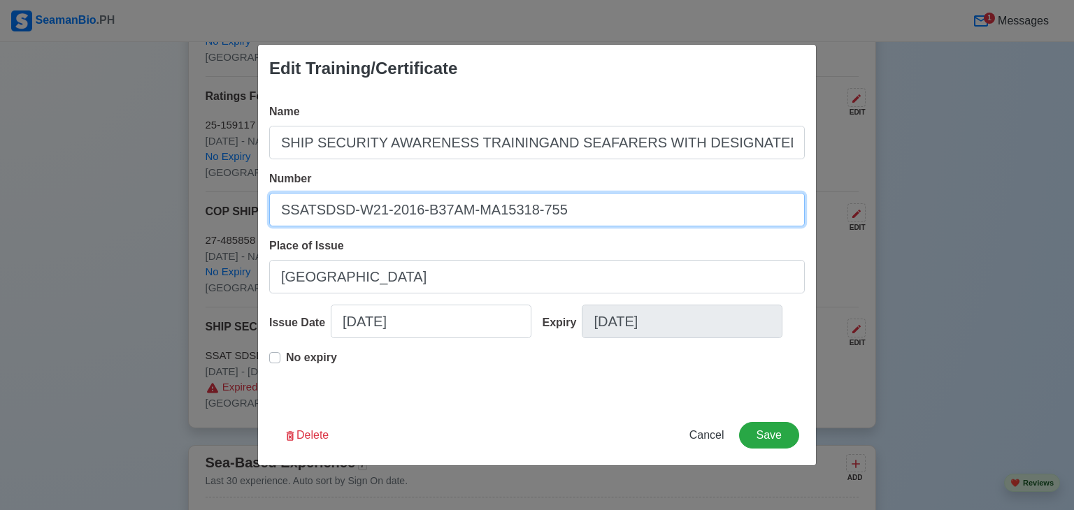
click at [573, 213] on input "SSATSDSD-W21-2016-B37AM-MA15318-755" at bounding box center [537, 210] width 536 height 34
type input "SSATSDSD-W21-2016-B37AM-MA15318-755"
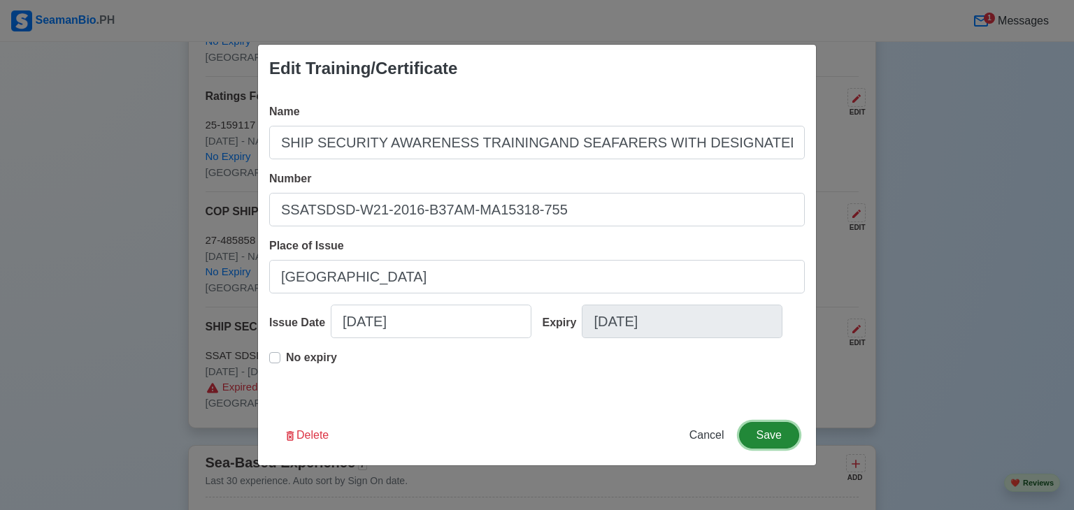
click at [771, 435] on button "Save" at bounding box center [769, 435] width 60 height 27
type input "SHIP SECURITY AWARENESS TRAININGAND SEAFARERS WITH DESIGNATEDSECURITY DUTIES"
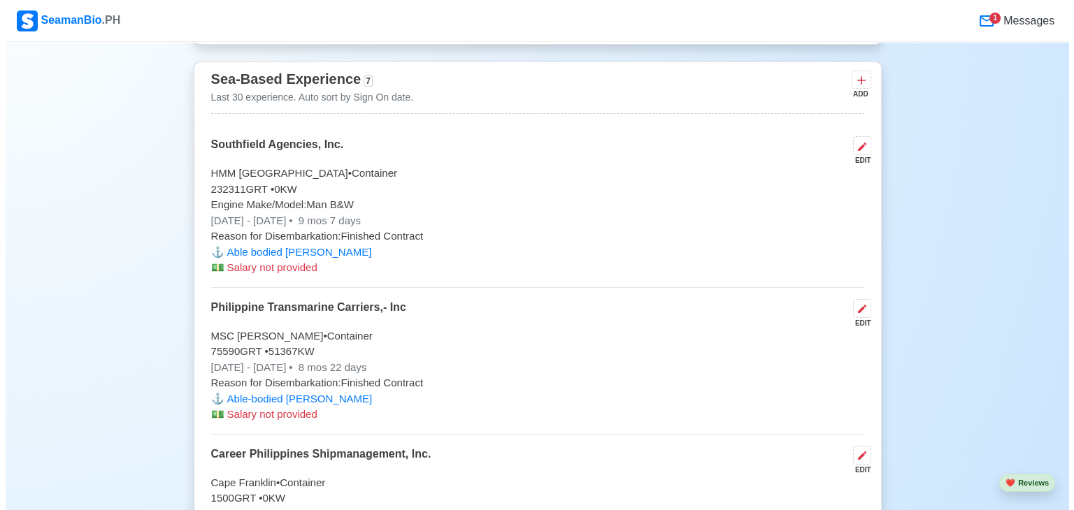
scroll to position [3833, 0]
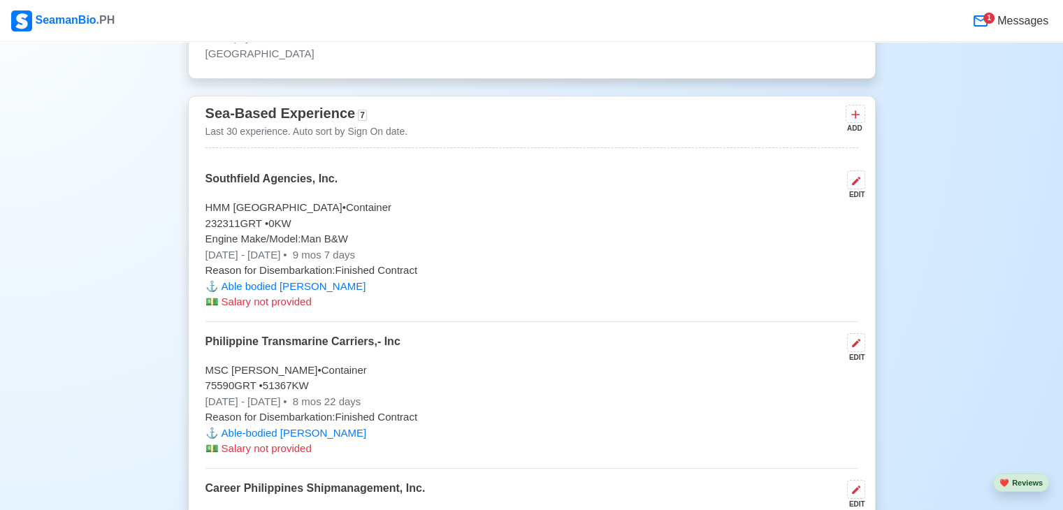
click at [858, 175] on icon at bounding box center [856, 180] width 11 height 11
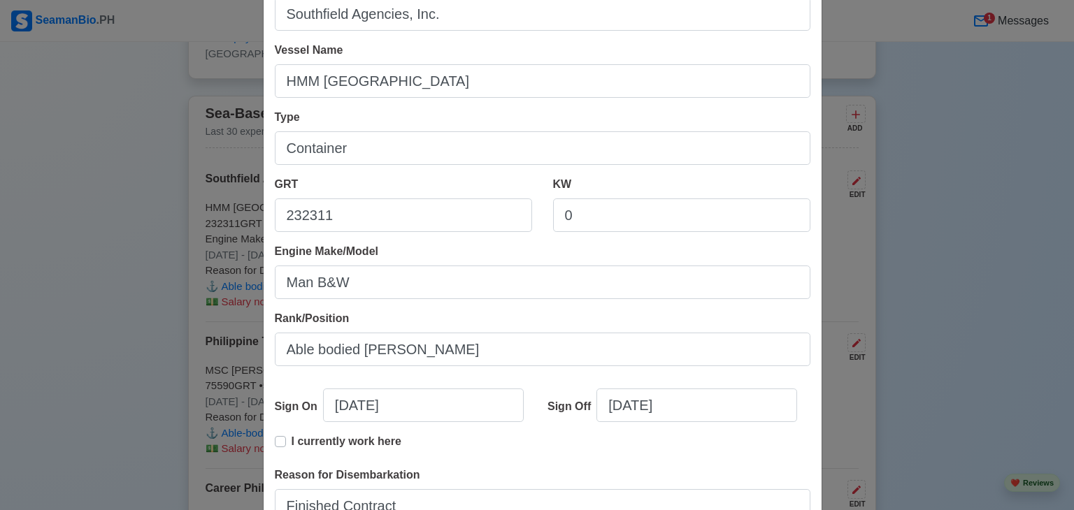
scroll to position [140, 0]
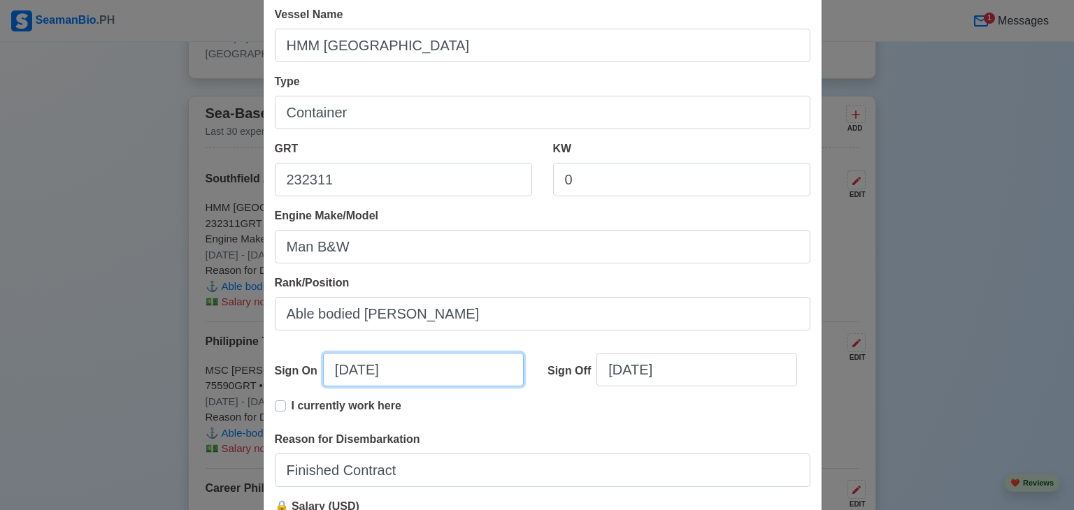
select select "****"
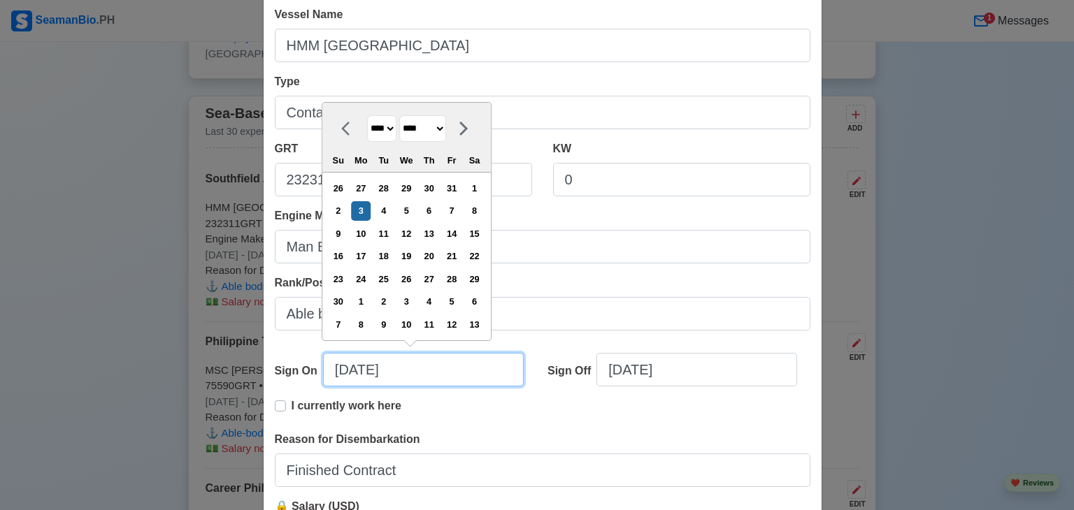
click at [463, 367] on input "[DATE]" at bounding box center [423, 370] width 201 height 34
click at [387, 210] on div "4" at bounding box center [383, 210] width 19 height 19
type input "[DATE]"
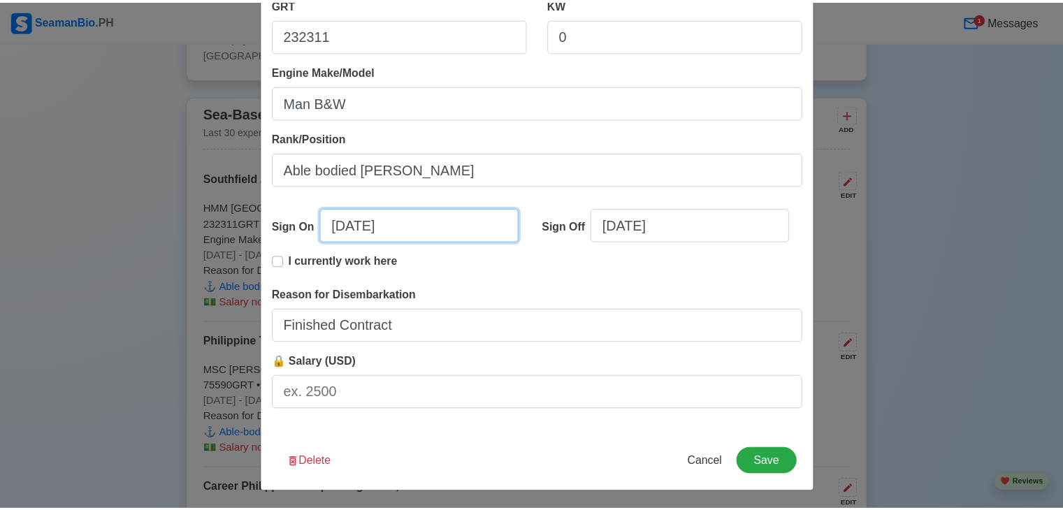
scroll to position [286, 0]
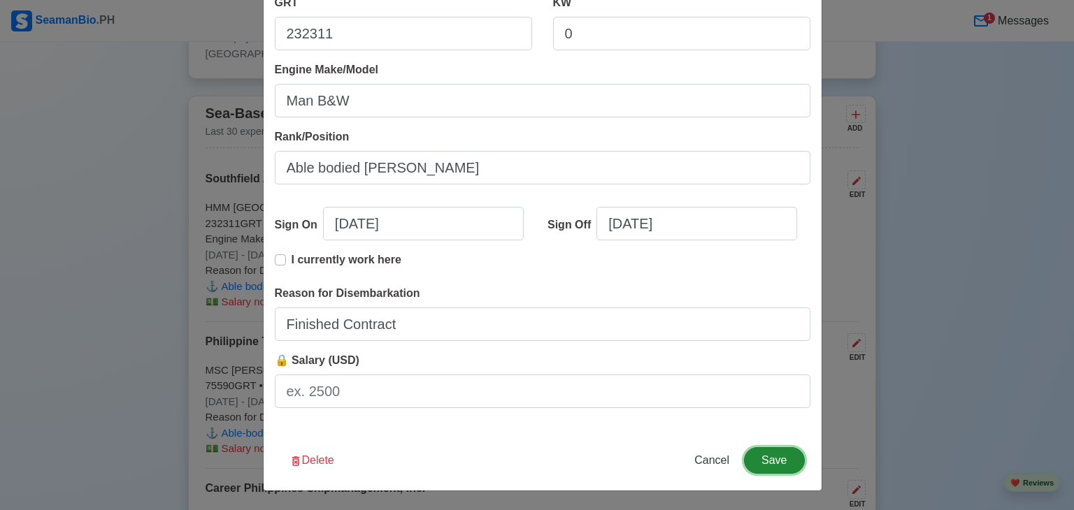
click at [782, 466] on button "Save" at bounding box center [774, 460] width 60 height 27
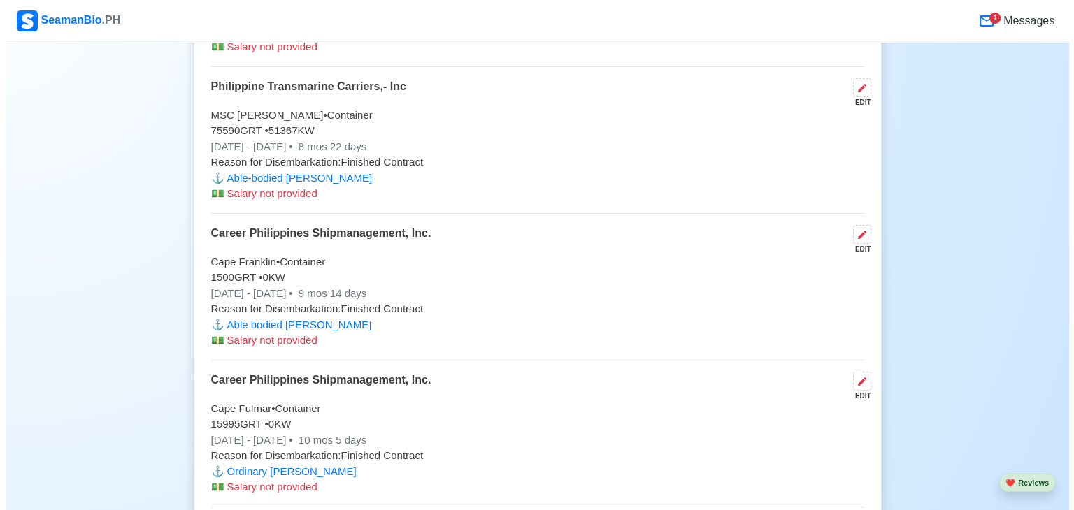
scroll to position [4113, 0]
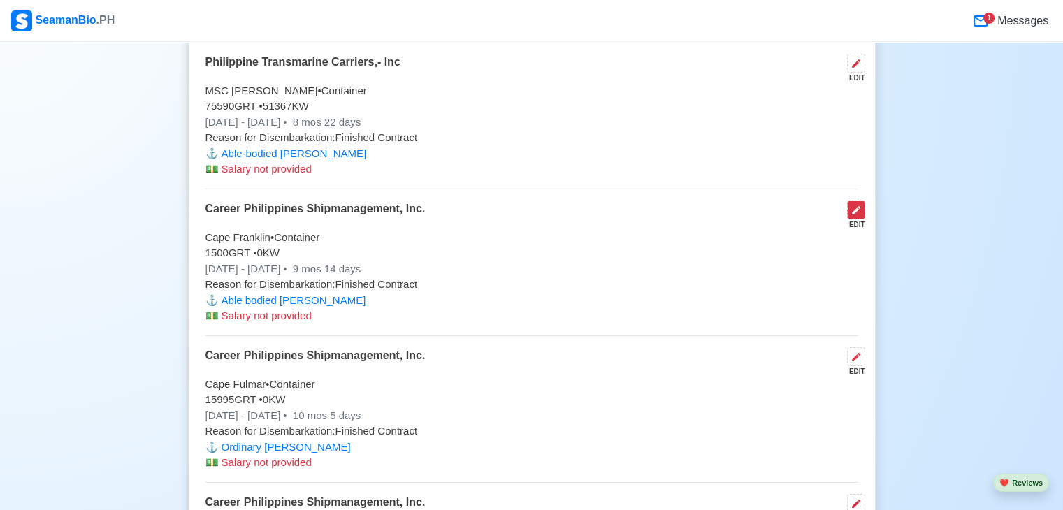
click at [854, 201] on button at bounding box center [856, 210] width 18 height 19
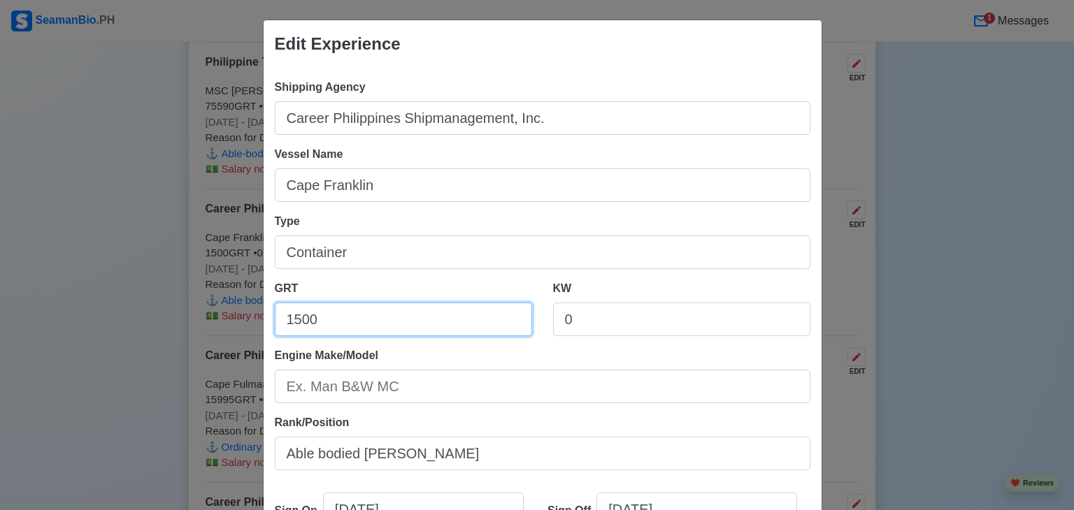
click at [361, 314] on input "1500" at bounding box center [403, 320] width 257 height 34
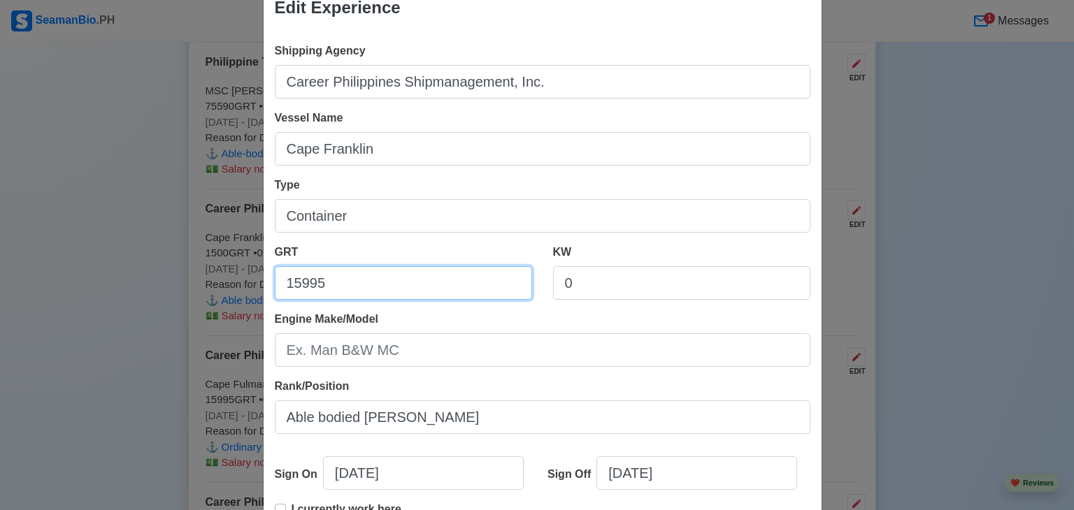
scroll to position [140, 0]
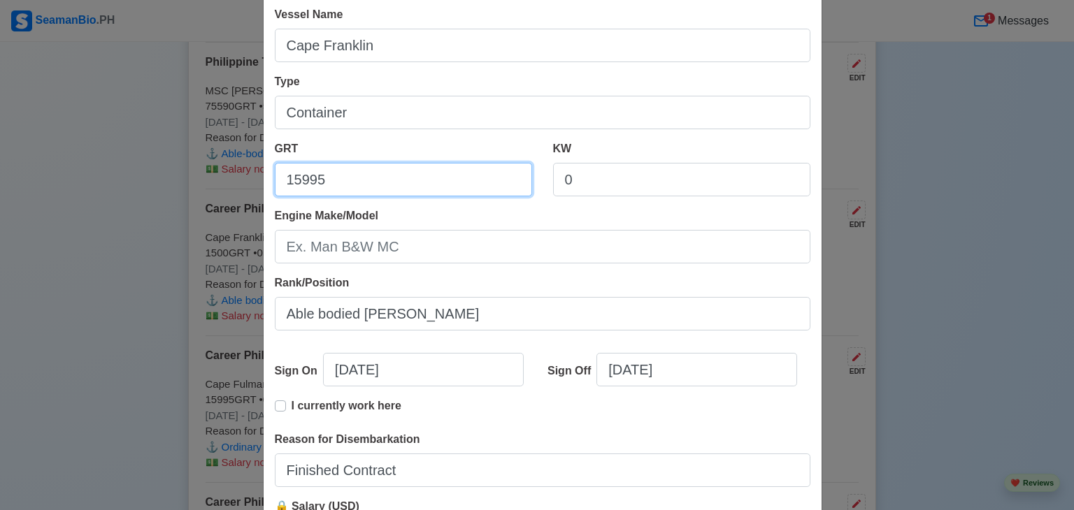
type input "15995"
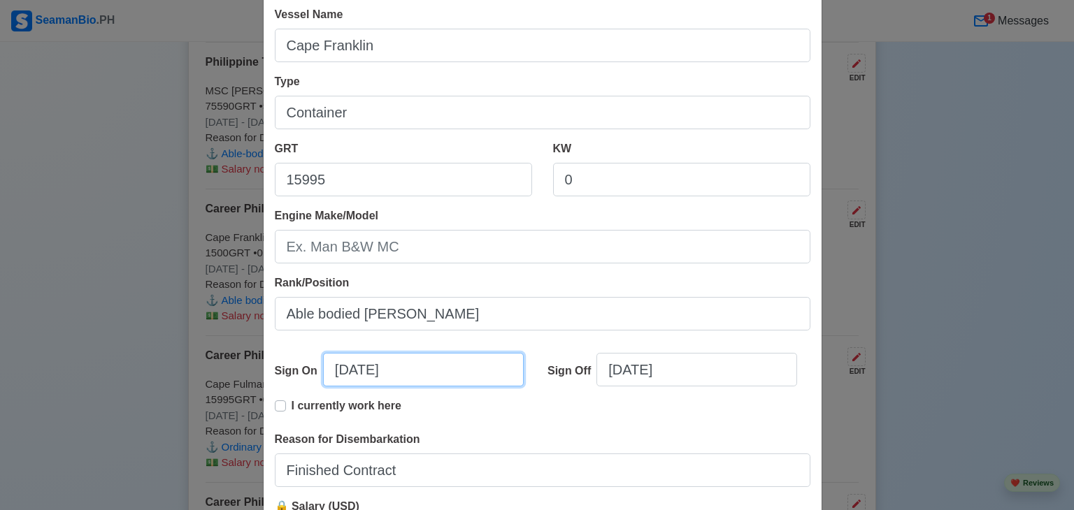
select select "****"
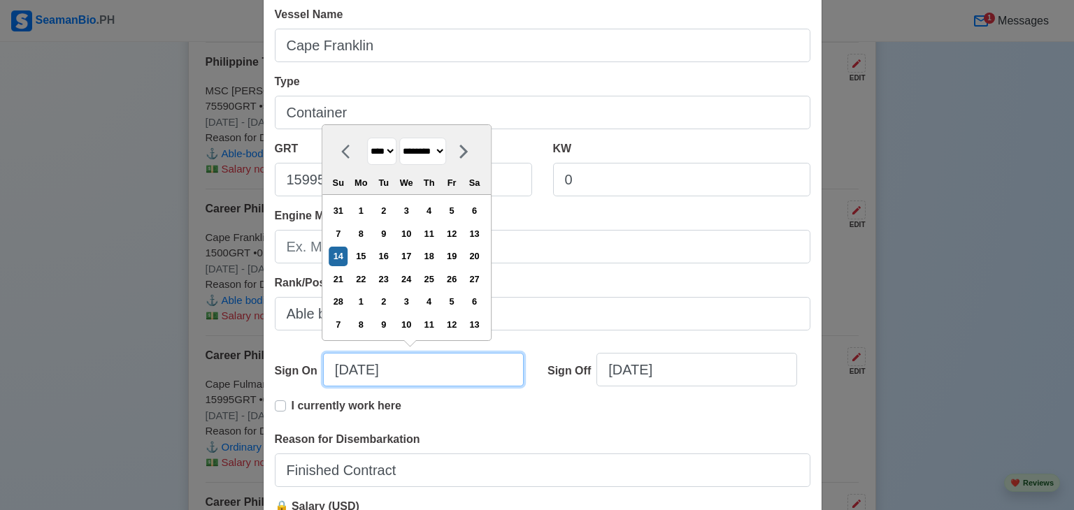
click at [432, 366] on input "[DATE]" at bounding box center [423, 370] width 201 height 34
click at [446, 148] on select "******* ******** ***** ***** *** **** **** ****** ********* ******* ******** **…" at bounding box center [422, 151] width 47 height 27
select select "*****"
click at [399, 138] on select "******* ******** ***** ***** *** **** **** ****** ********* ******* ******** **…" at bounding box center [422, 151] width 47 height 27
click at [366, 252] on div "15" at bounding box center [361, 256] width 19 height 19
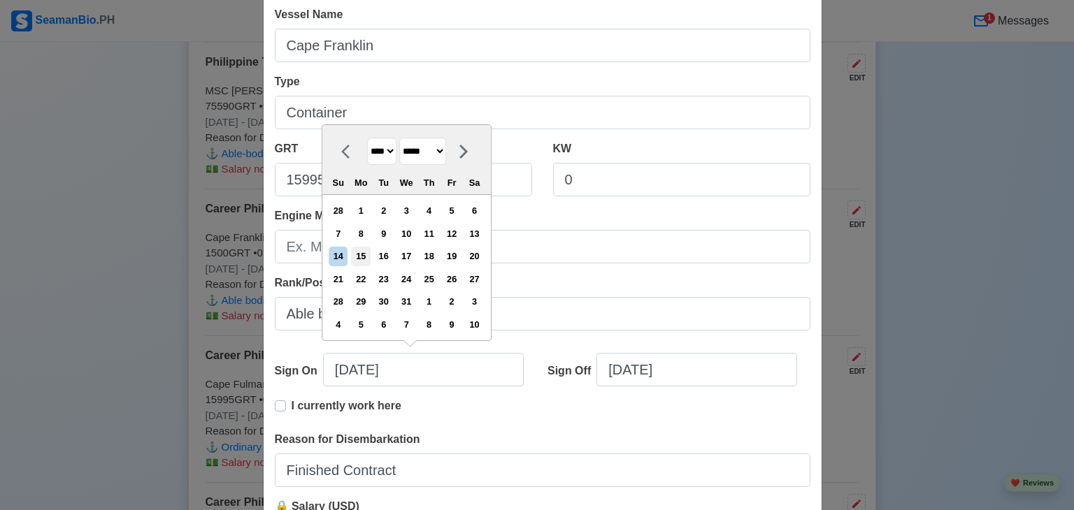
type input "[DATE]"
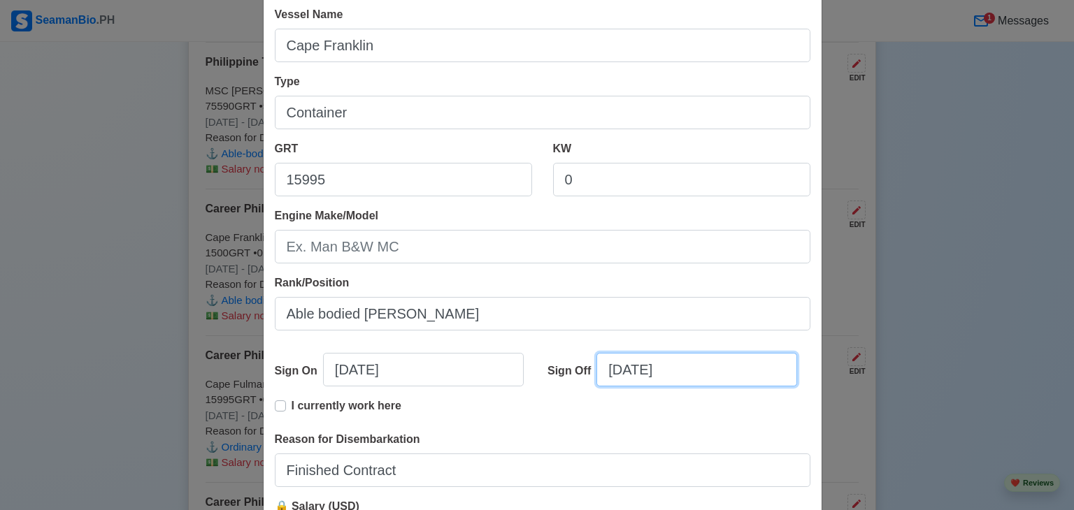
click at [629, 368] on input "[DATE]" at bounding box center [696, 370] width 201 height 34
select select "****"
select select "********"
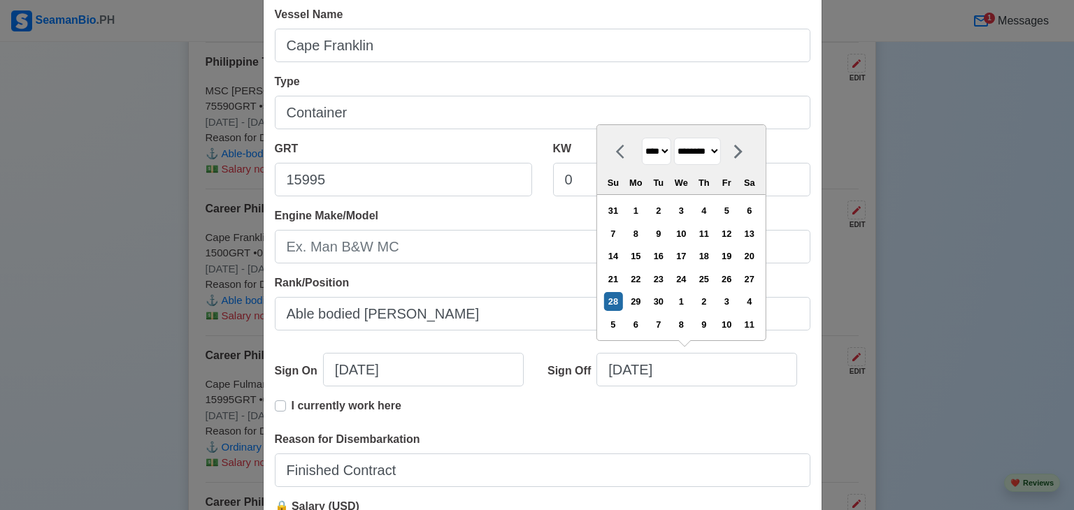
click at [708, 258] on div "18" at bounding box center [703, 256] width 19 height 19
type input "[DATE]"
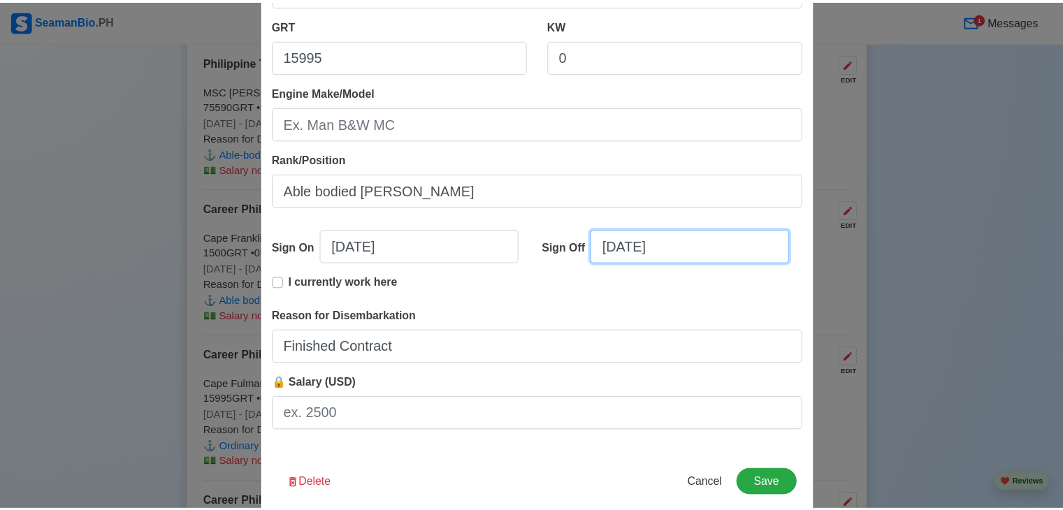
scroll to position [280, 0]
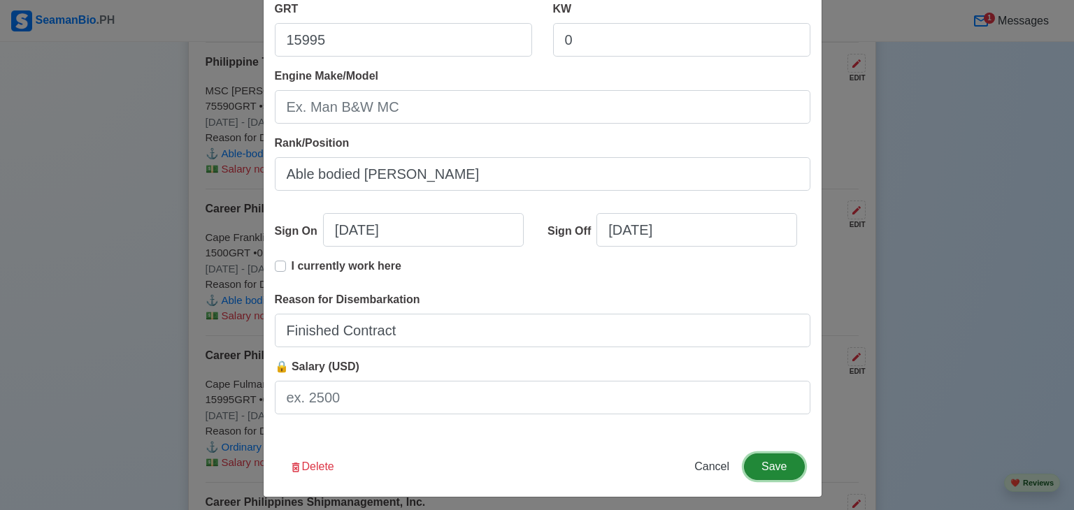
click at [769, 469] on button "Save" at bounding box center [774, 467] width 60 height 27
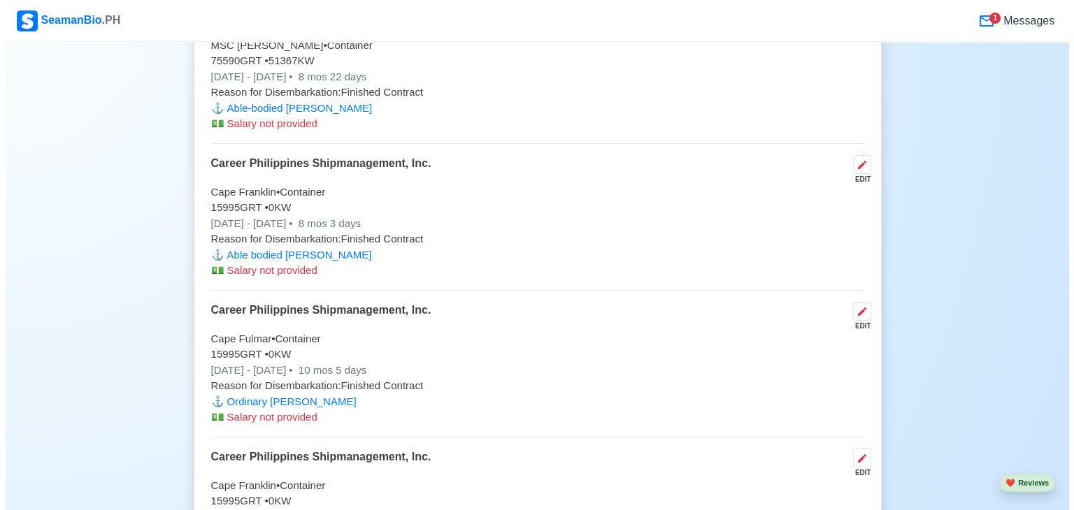
scroll to position [4183, 0]
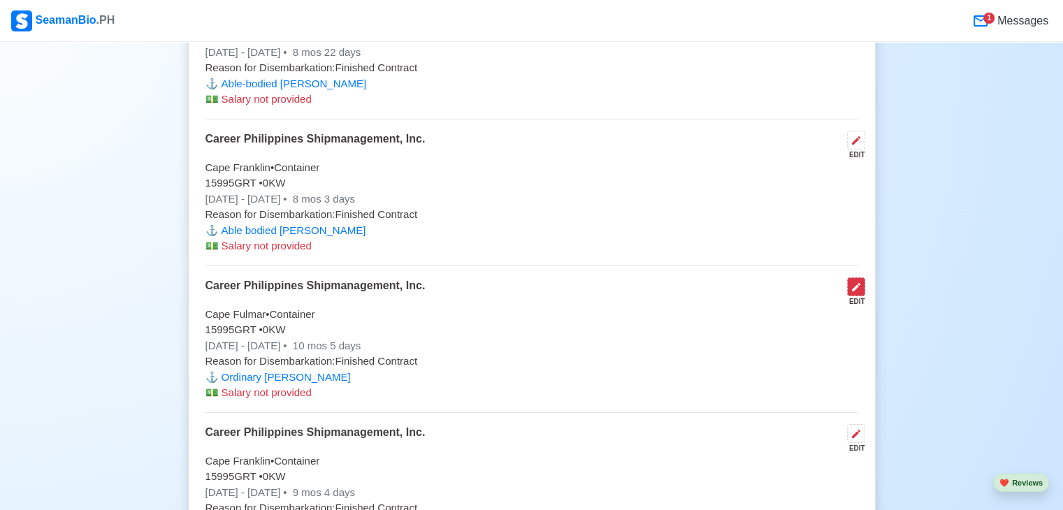
click at [861, 283] on icon at bounding box center [856, 287] width 11 height 11
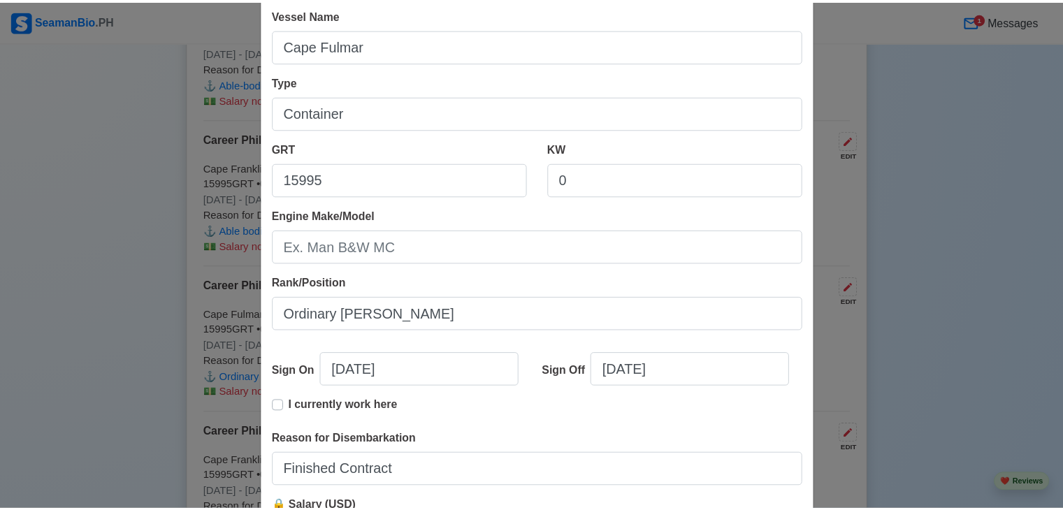
scroll to position [286, 0]
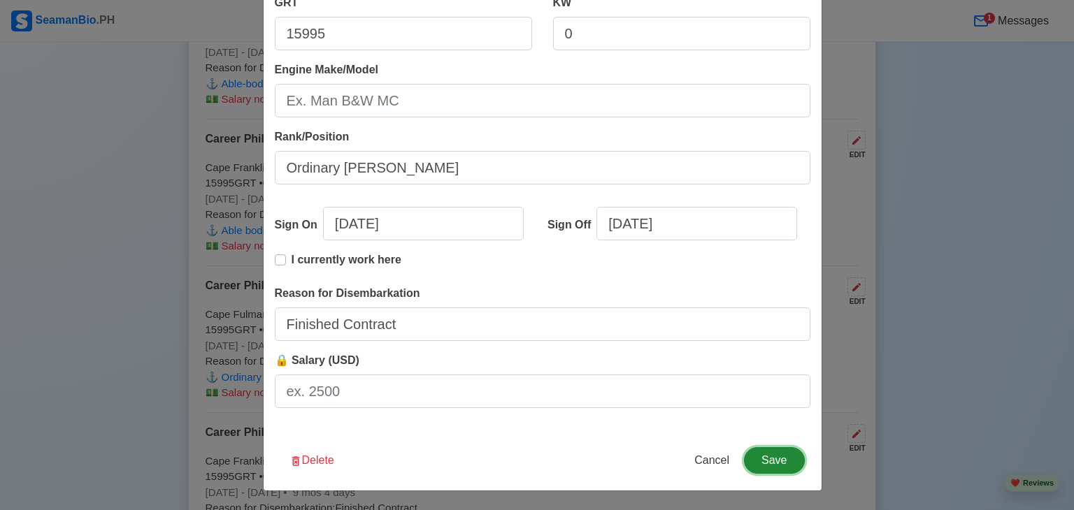
click at [779, 466] on button "Save" at bounding box center [774, 460] width 60 height 27
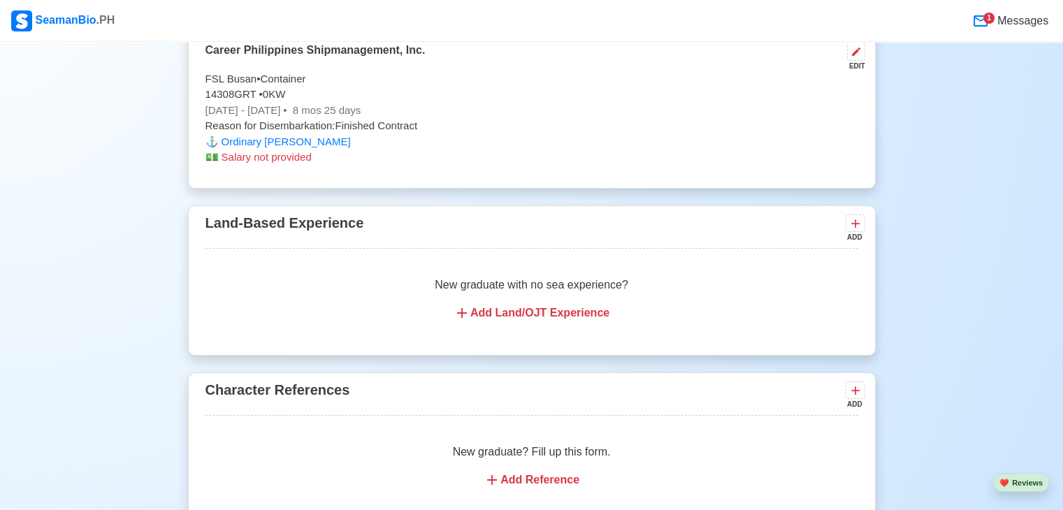
scroll to position [5232, 0]
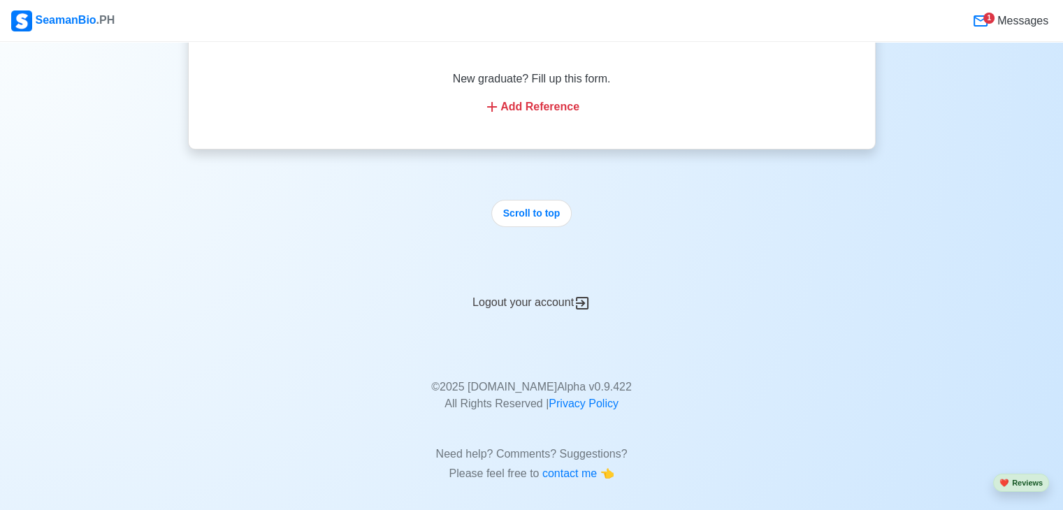
click at [539, 294] on div "Logout your account" at bounding box center [532, 295] width 688 height 34
